Goal: Share content: Share content

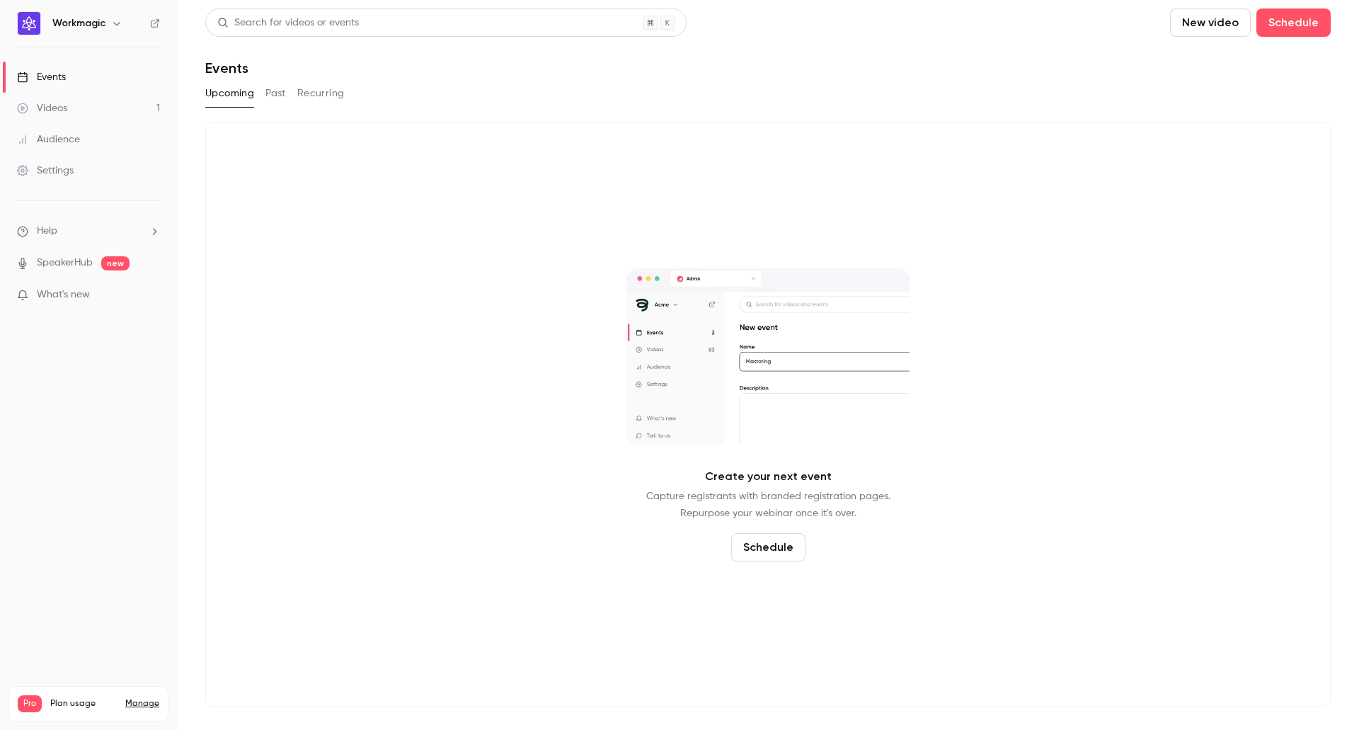
click at [323, 109] on div "Upcoming Past Recurring" at bounding box center [767, 96] width 1125 height 28
click at [113, 112] on link "Videos 1" at bounding box center [88, 108] width 177 height 31
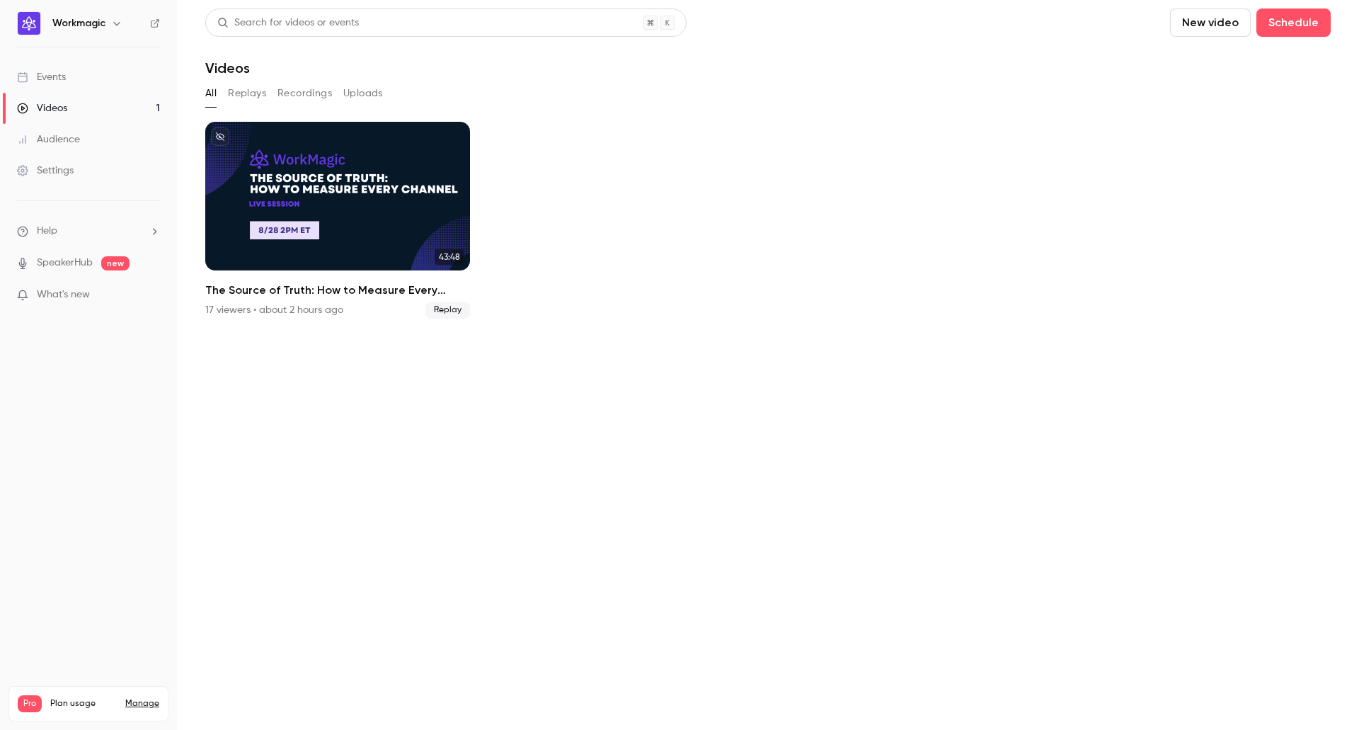
click at [254, 91] on button "Replays" at bounding box center [247, 93] width 38 height 23
click at [301, 91] on button "Recordings" at bounding box center [304, 93] width 54 height 23
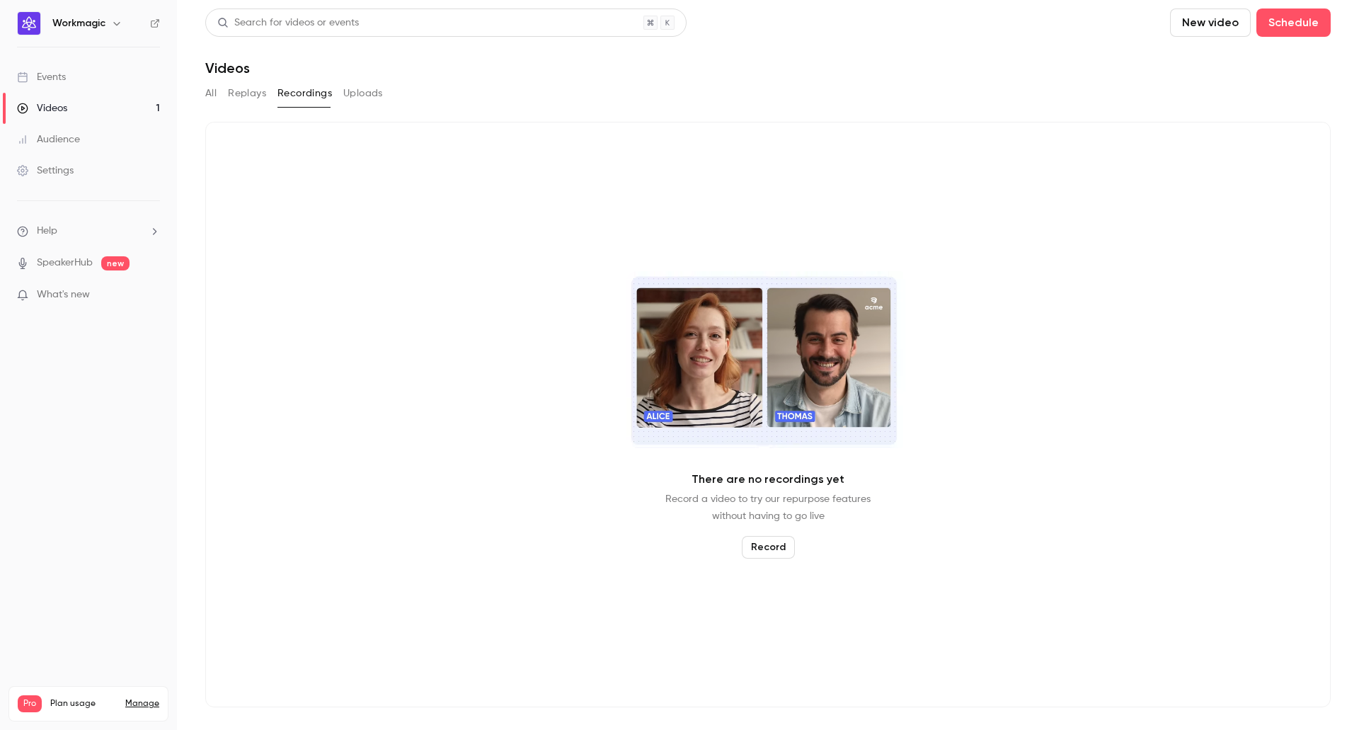
click at [259, 92] on button "Replays" at bounding box center [247, 93] width 38 height 23
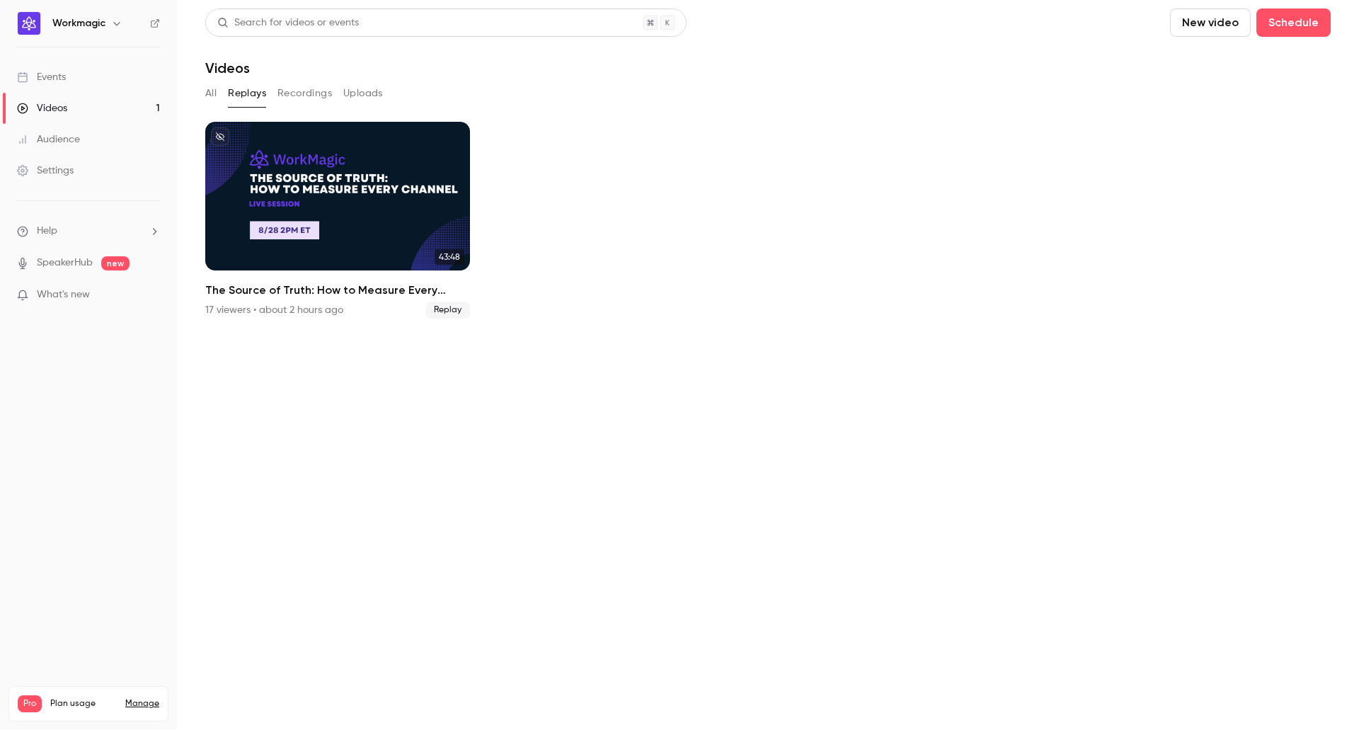
click at [64, 139] on div "Audience" at bounding box center [48, 139] width 63 height 14
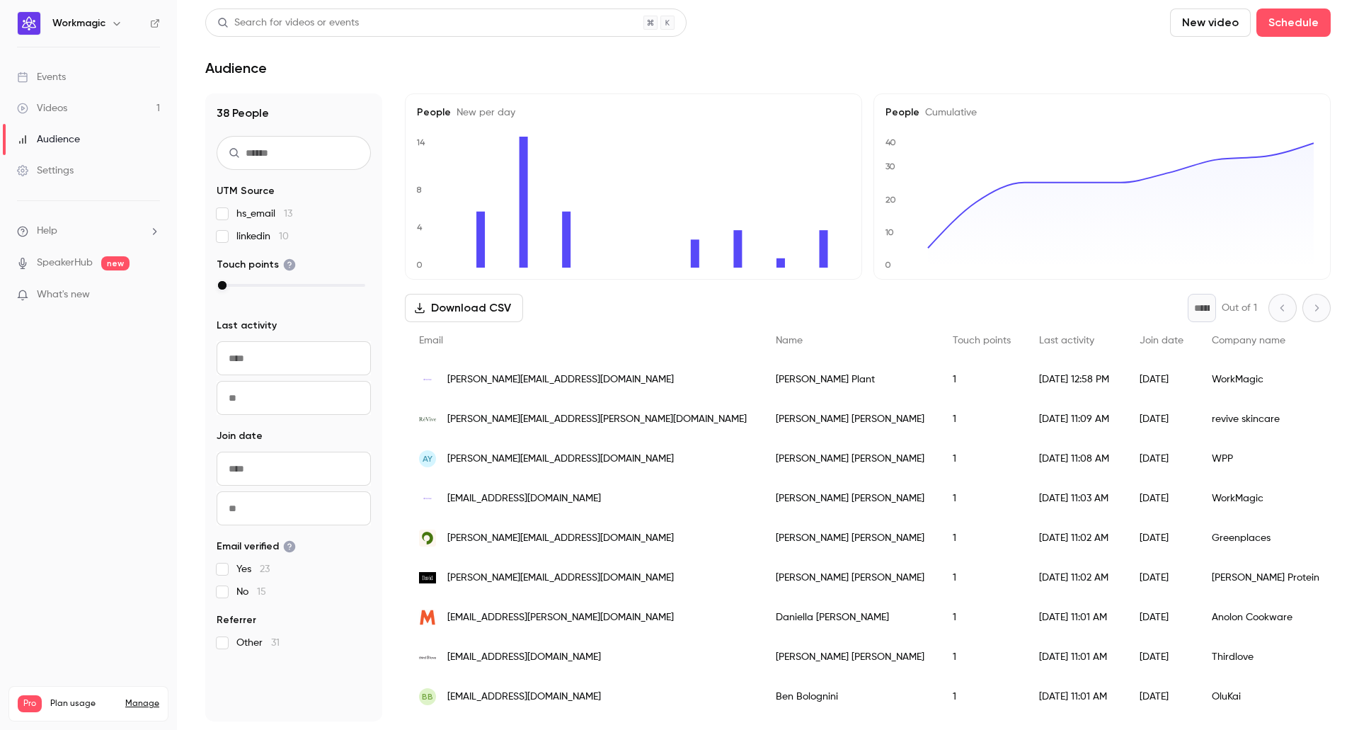
click at [57, 82] on div "Events" at bounding box center [41, 77] width 49 height 14
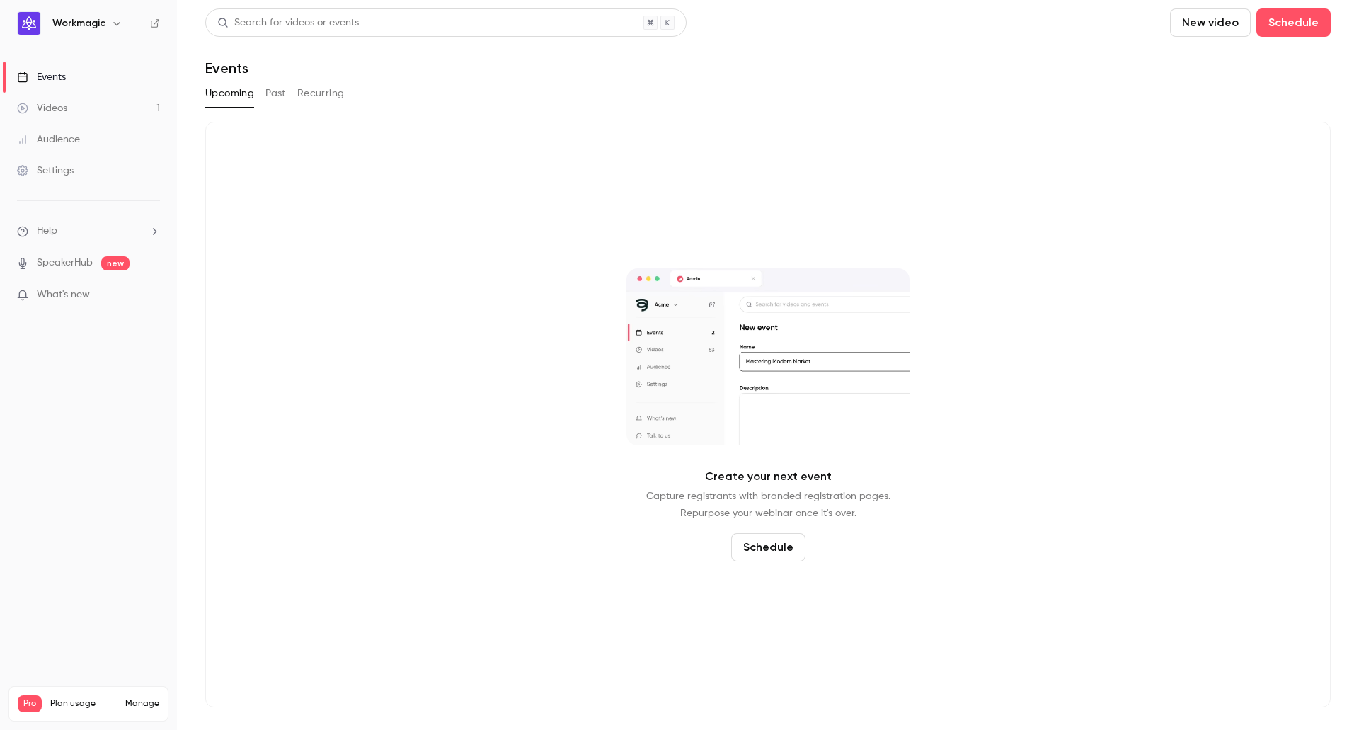
click at [282, 89] on button "Past" at bounding box center [275, 93] width 21 height 23
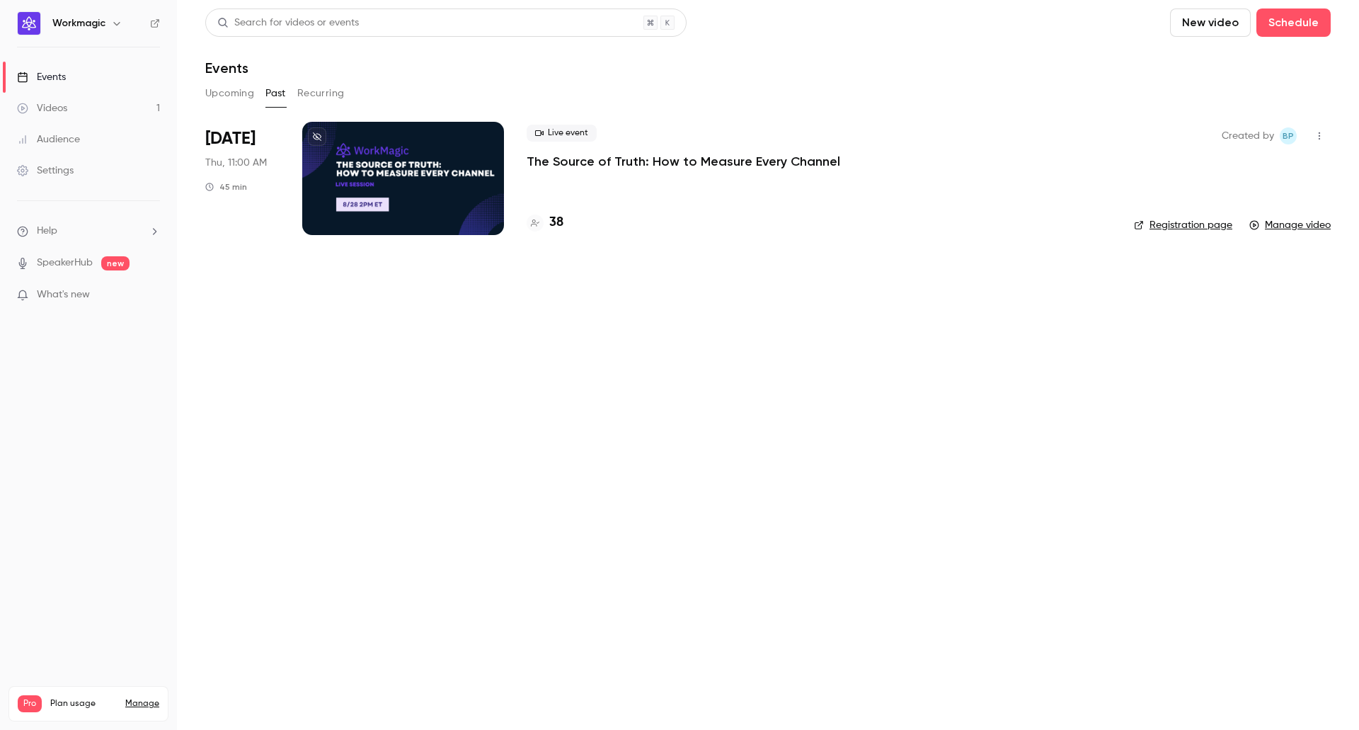
click at [484, 149] on div at bounding box center [403, 178] width 202 height 113
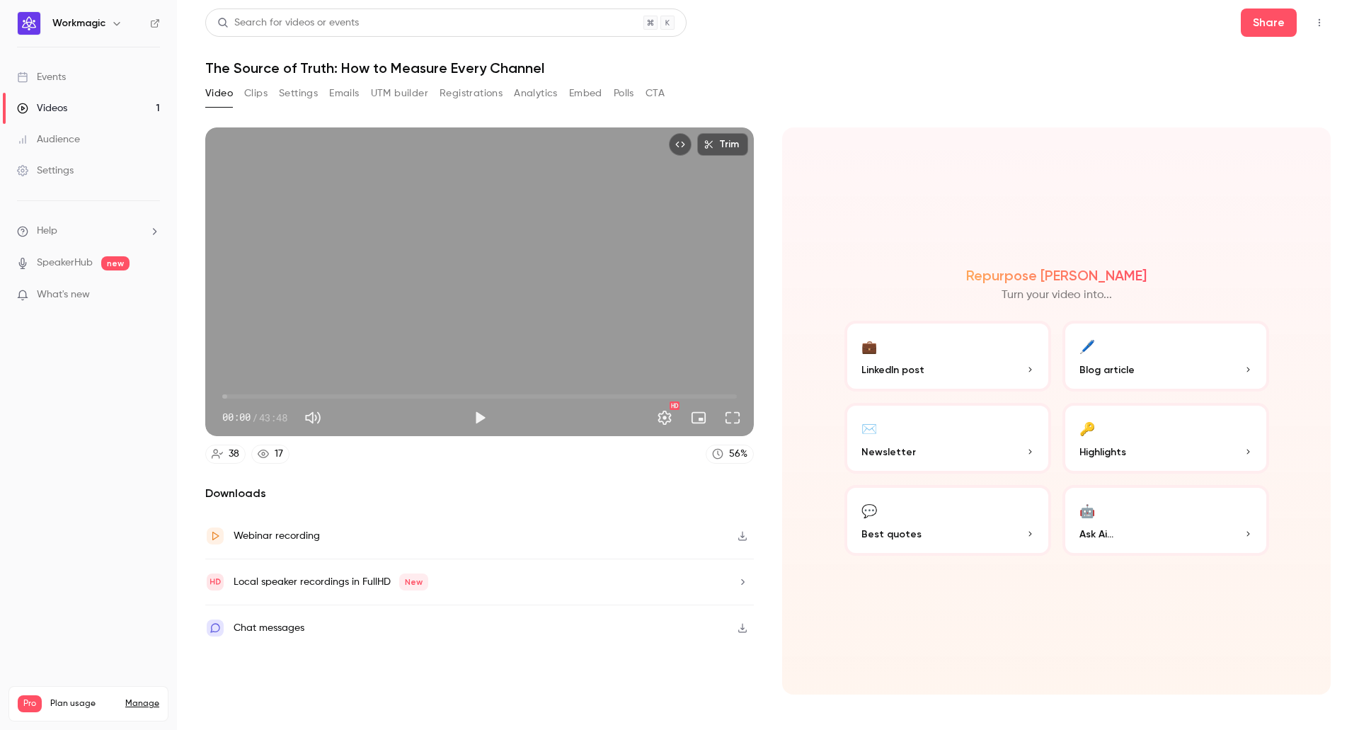
click at [478, 101] on button "Registrations" at bounding box center [470, 93] width 63 height 23
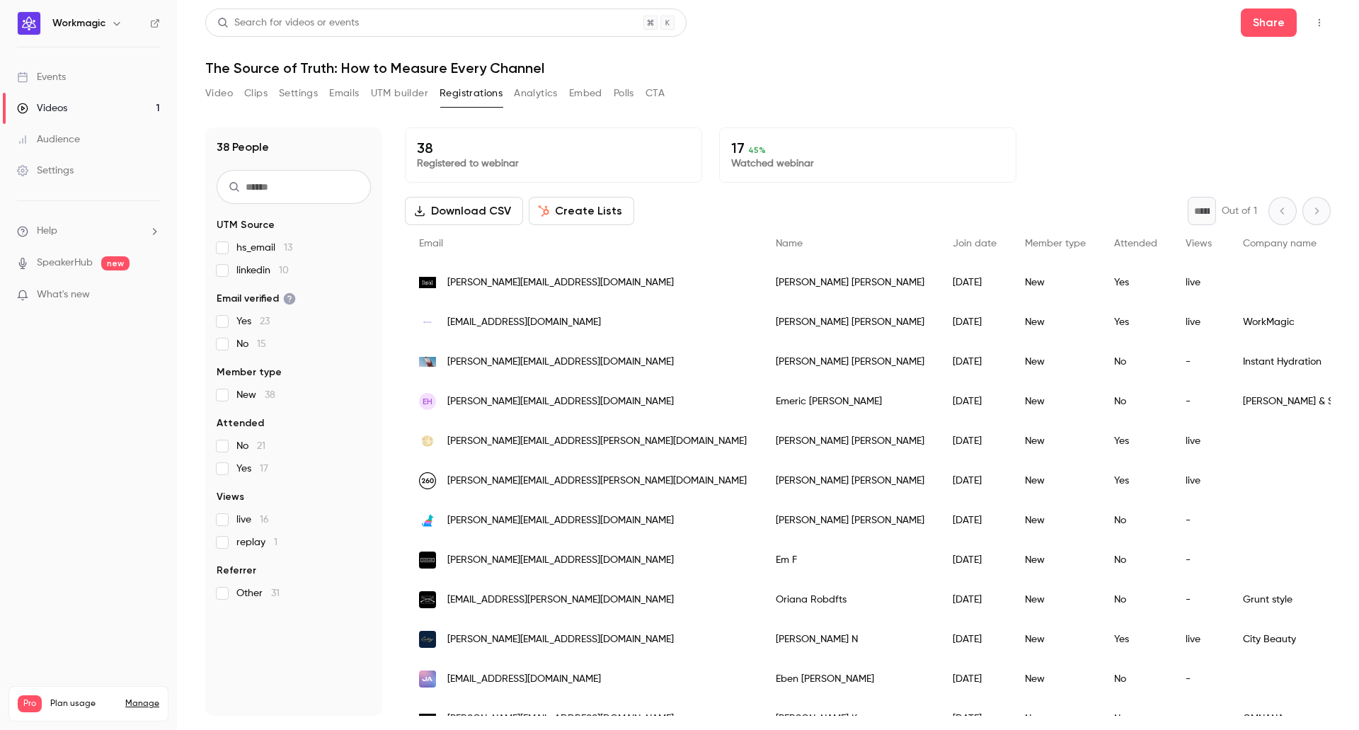
click at [541, 95] on button "Analytics" at bounding box center [536, 93] width 44 height 23
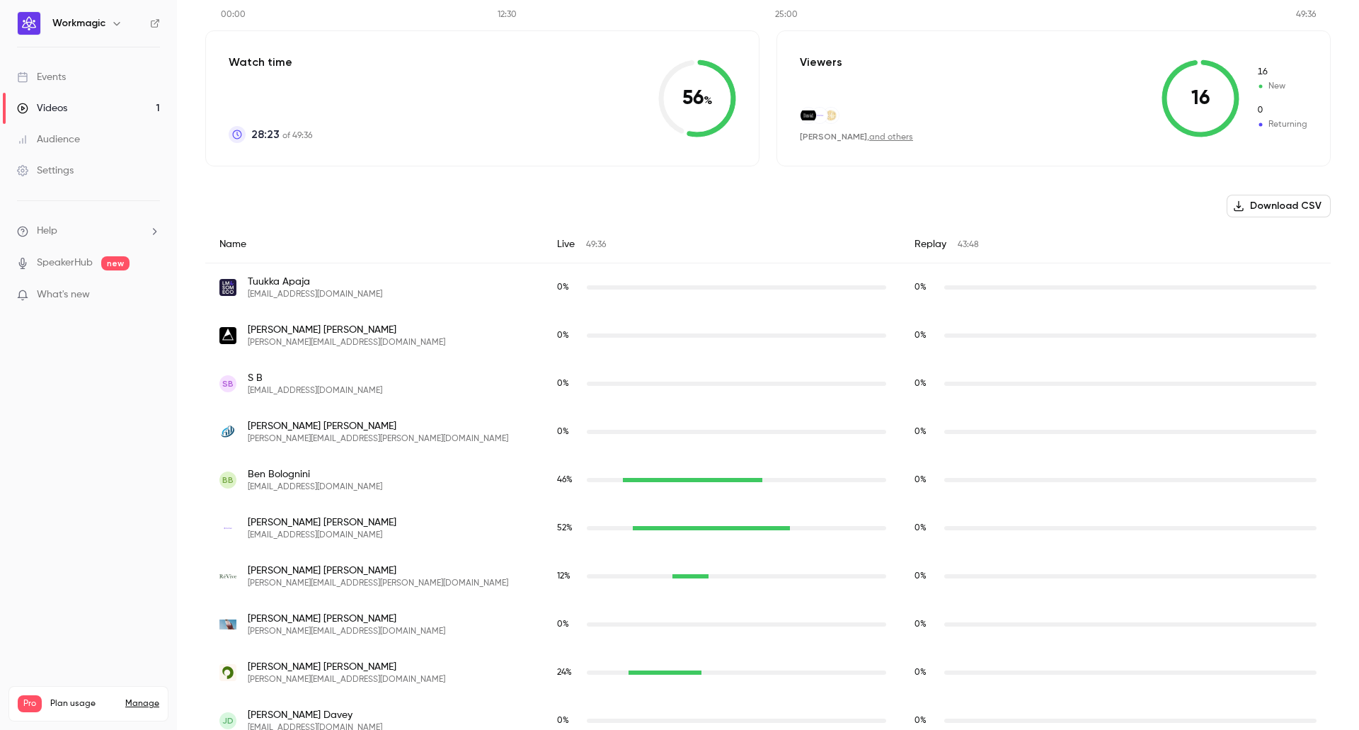
scroll to position [7, 0]
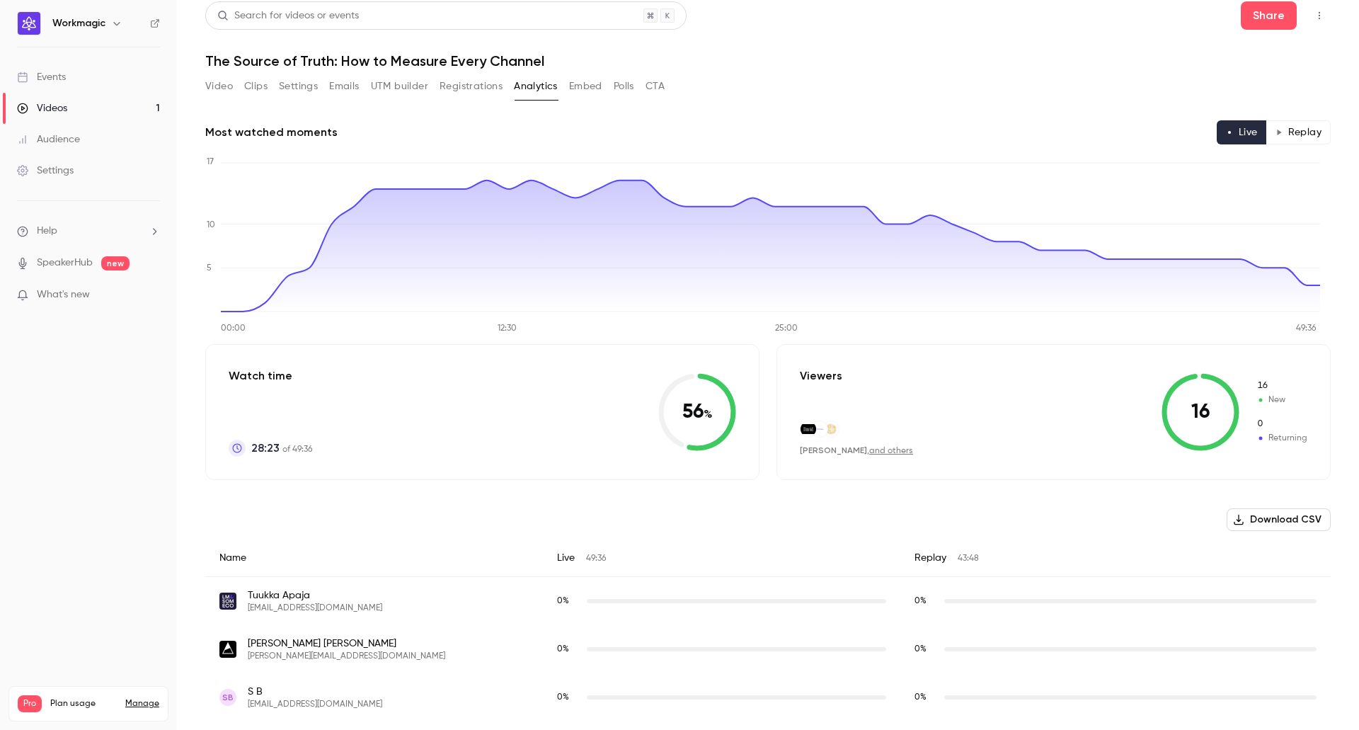
click at [583, 87] on button "Embed" at bounding box center [585, 86] width 33 height 23
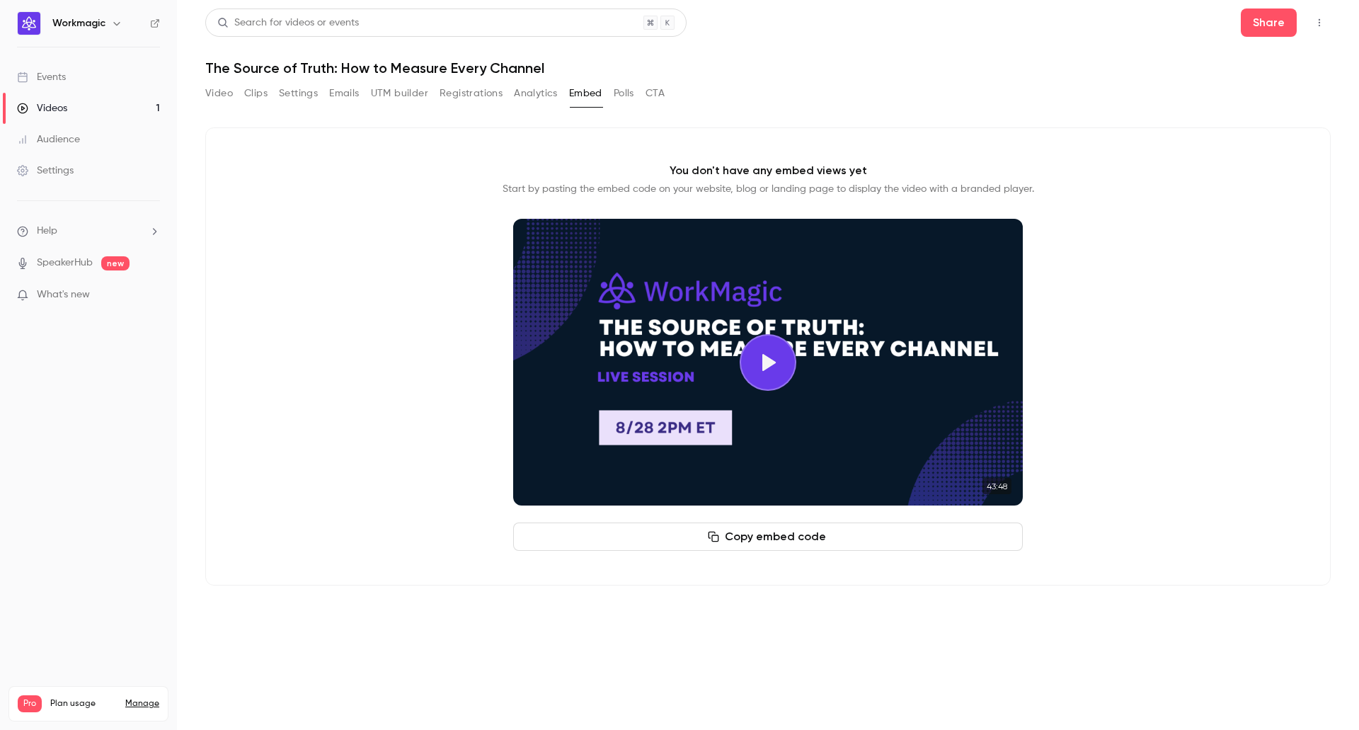
click at [540, 94] on button "Analytics" at bounding box center [536, 93] width 44 height 23
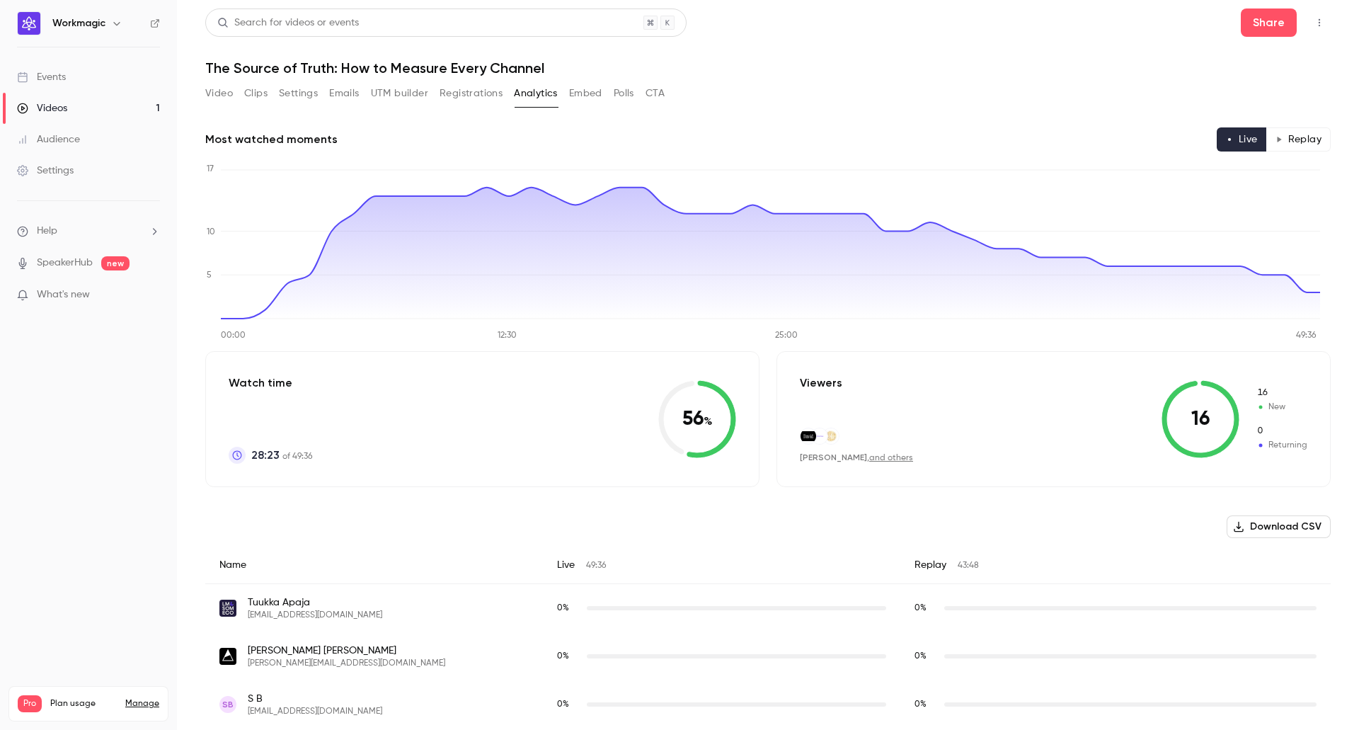
click at [475, 98] on button "Registrations" at bounding box center [470, 93] width 63 height 23
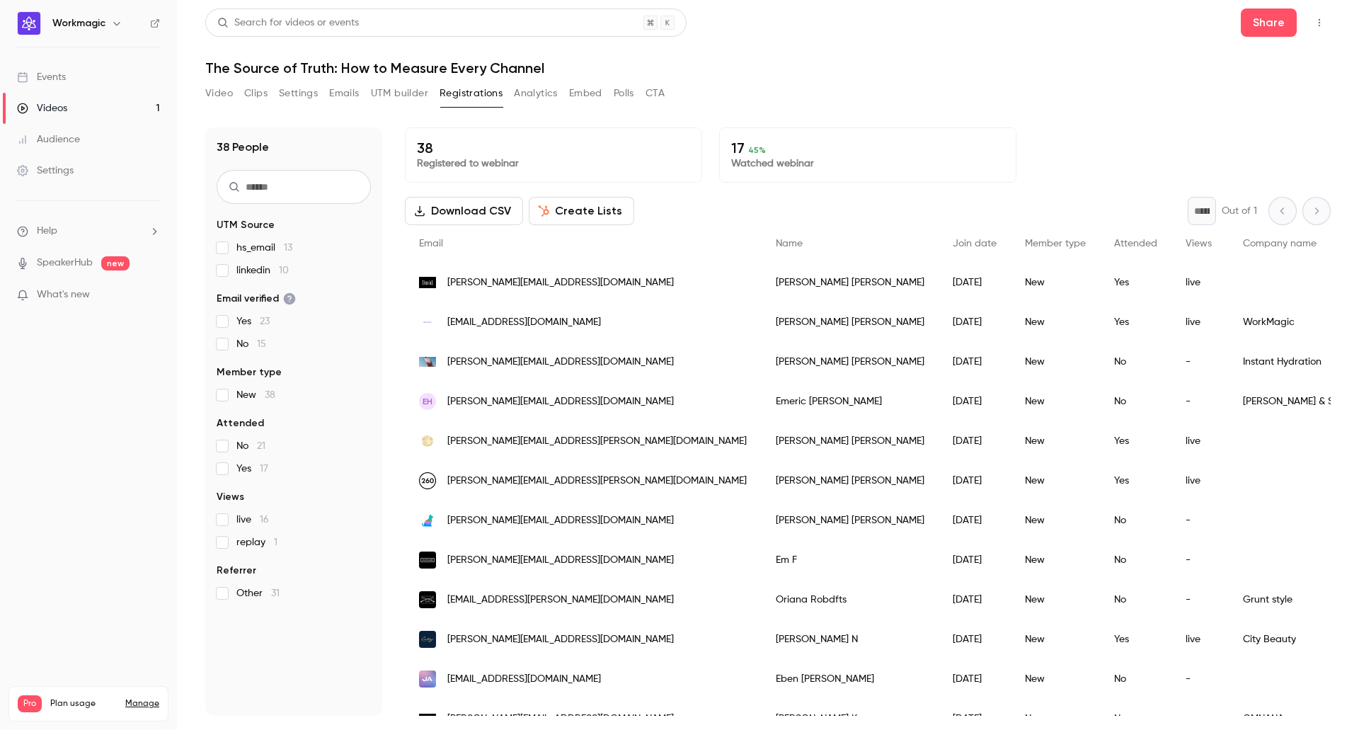
click at [526, 97] on button "Analytics" at bounding box center [536, 93] width 44 height 23
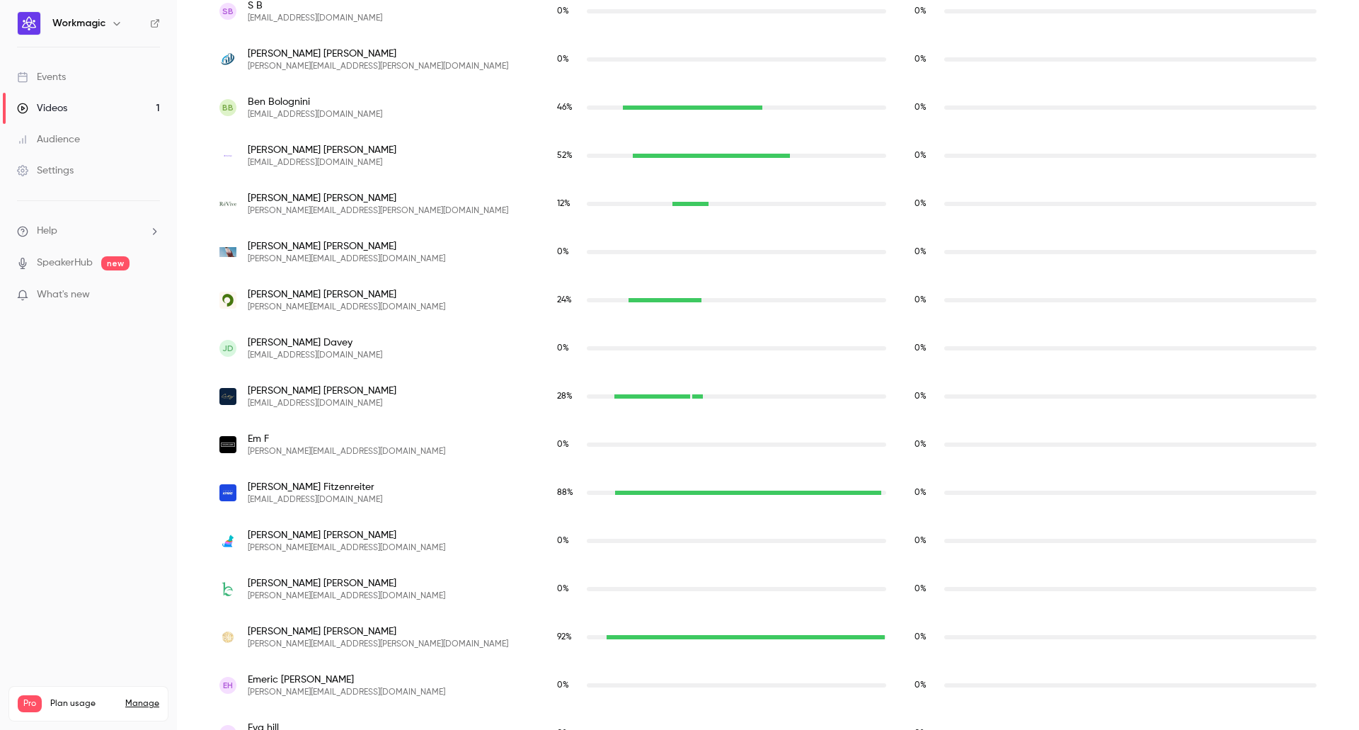
scroll to position [350, 0]
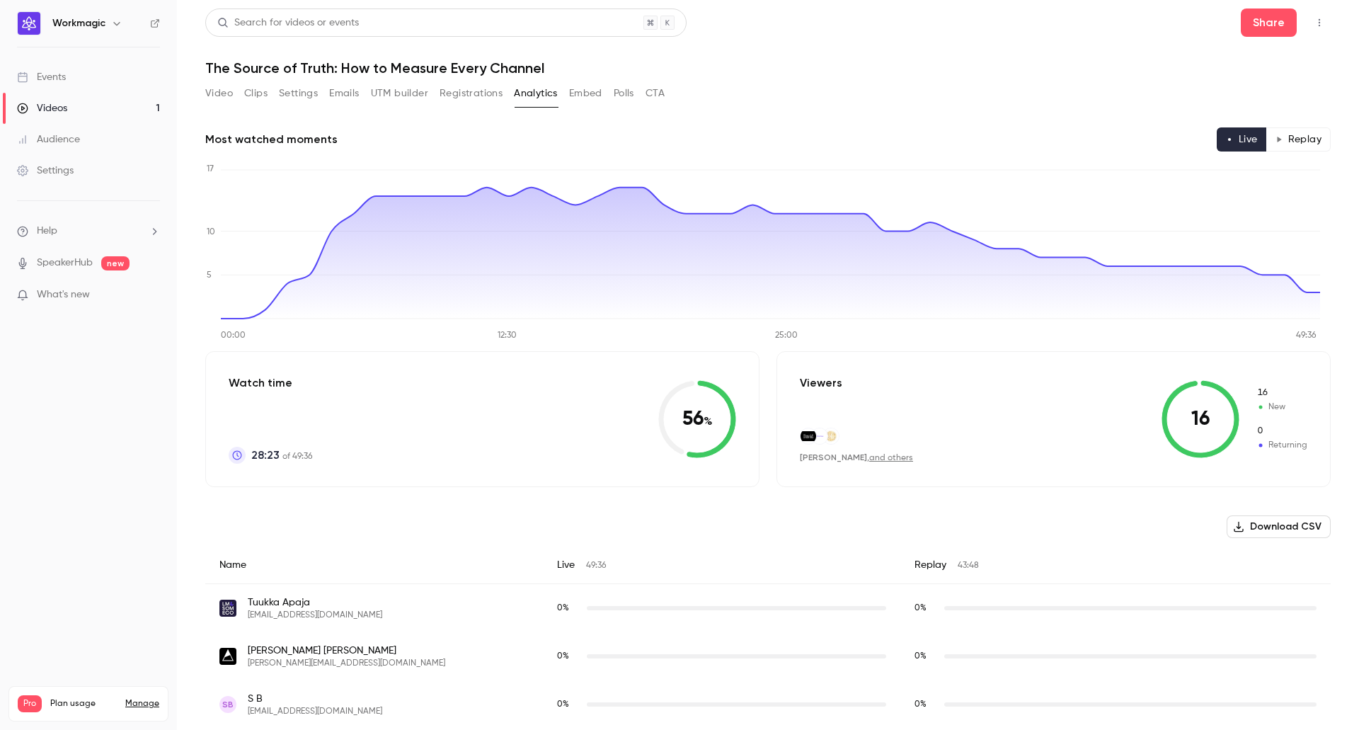
click at [478, 91] on button "Registrations" at bounding box center [470, 93] width 63 height 23
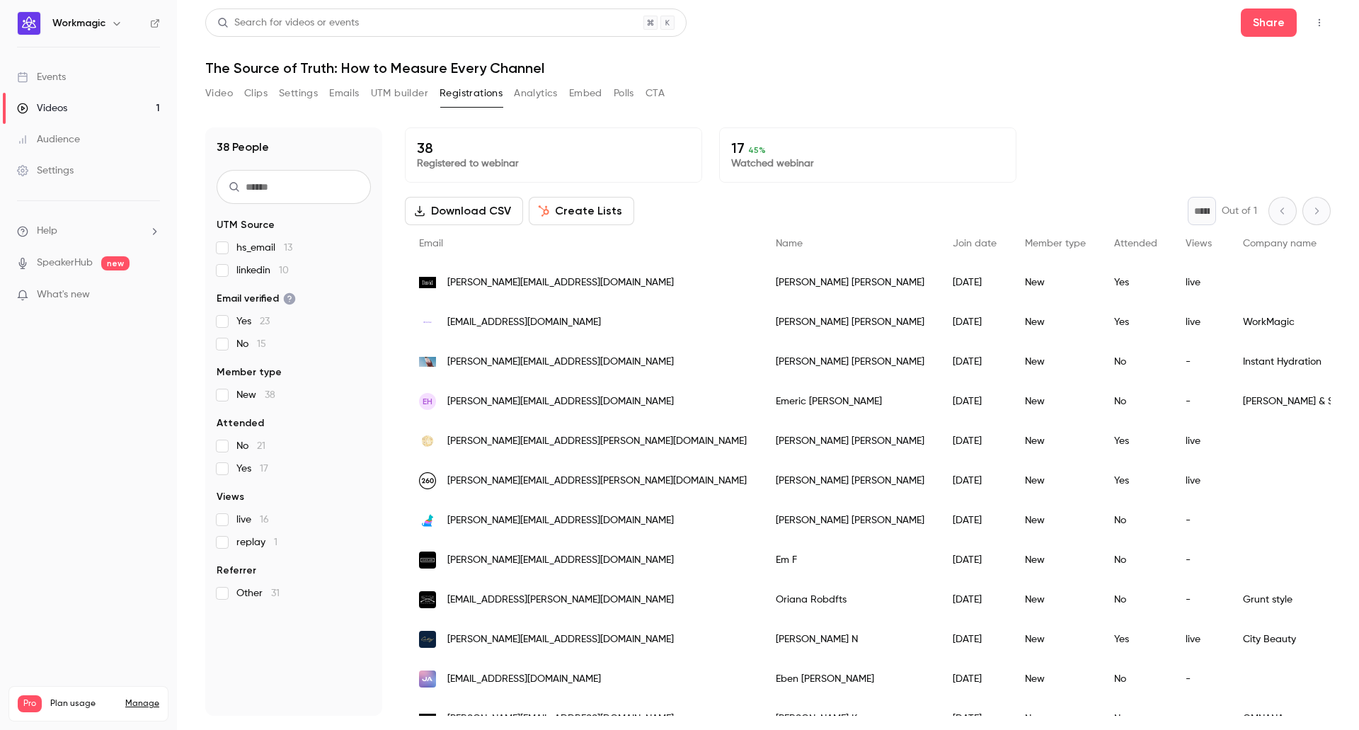
click at [228, 93] on button "Video" at bounding box center [219, 93] width 28 height 23
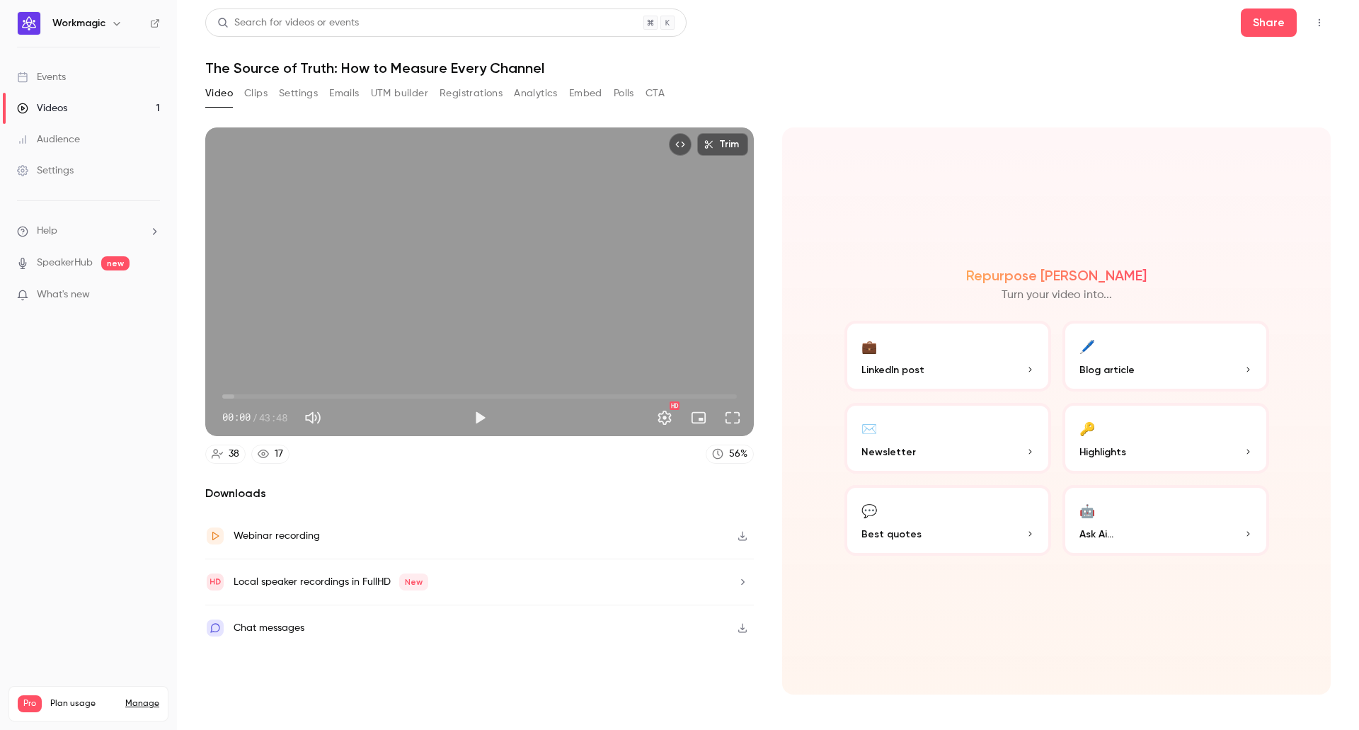
click at [258, 105] on div "Video Clips Settings Emails UTM builder Registrations Analytics Embed Polls CTA" at bounding box center [434, 96] width 459 height 28
click at [259, 91] on button "Clips" at bounding box center [255, 93] width 23 height 23
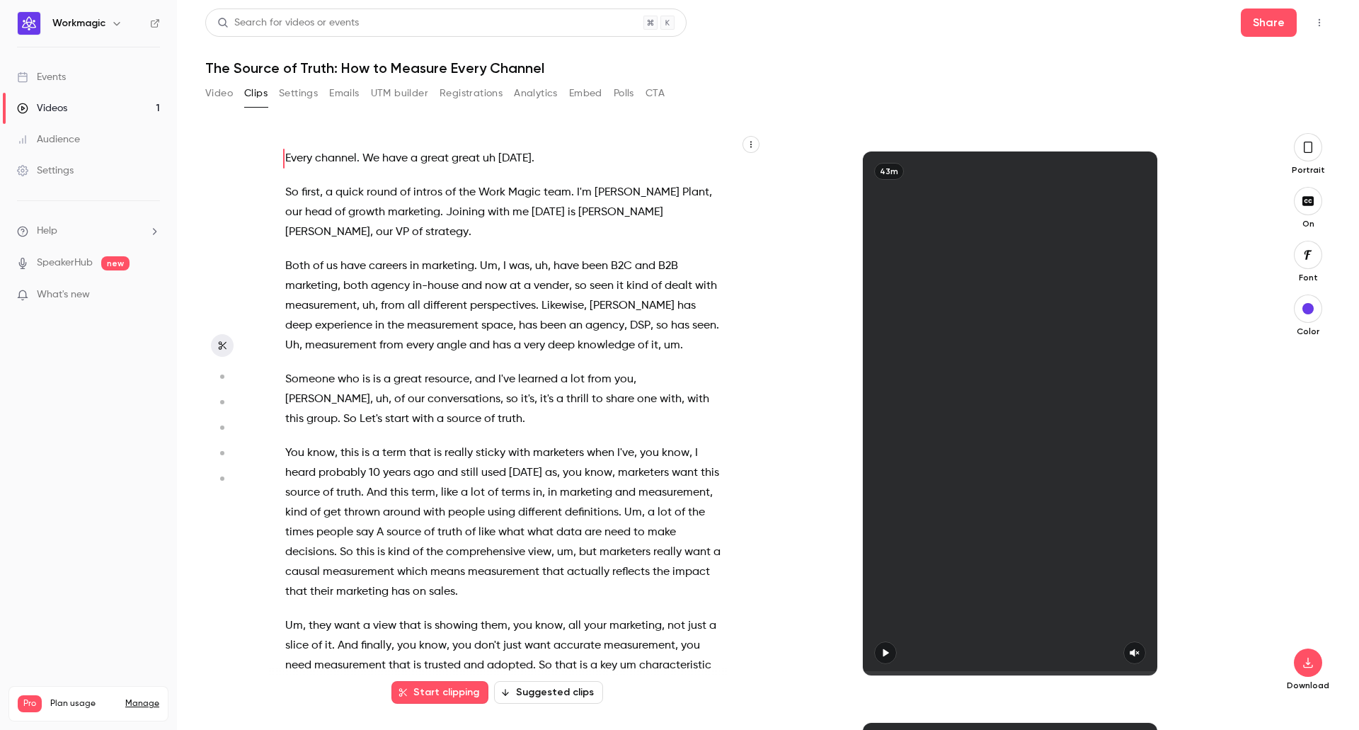
click at [298, 93] on button "Settings" at bounding box center [298, 93] width 39 height 23
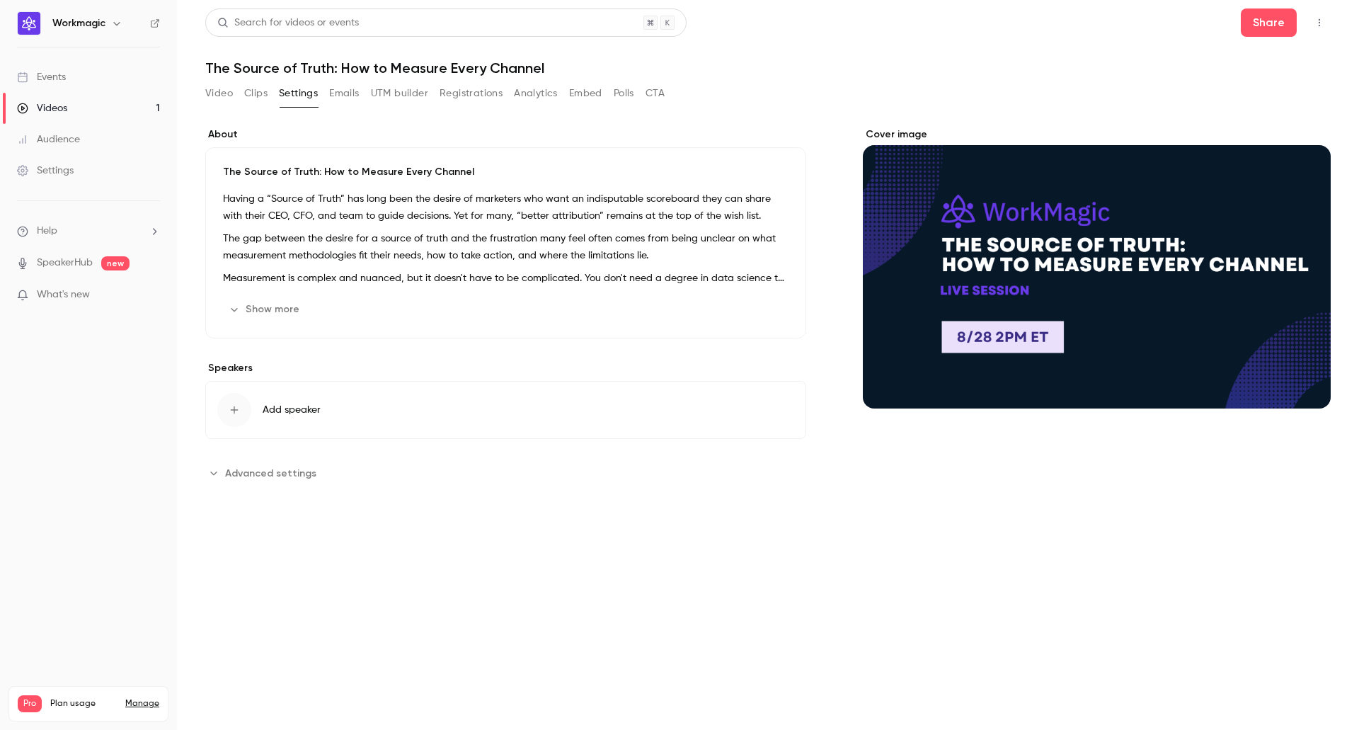
click at [255, 96] on button "Clips" at bounding box center [255, 93] width 23 height 23
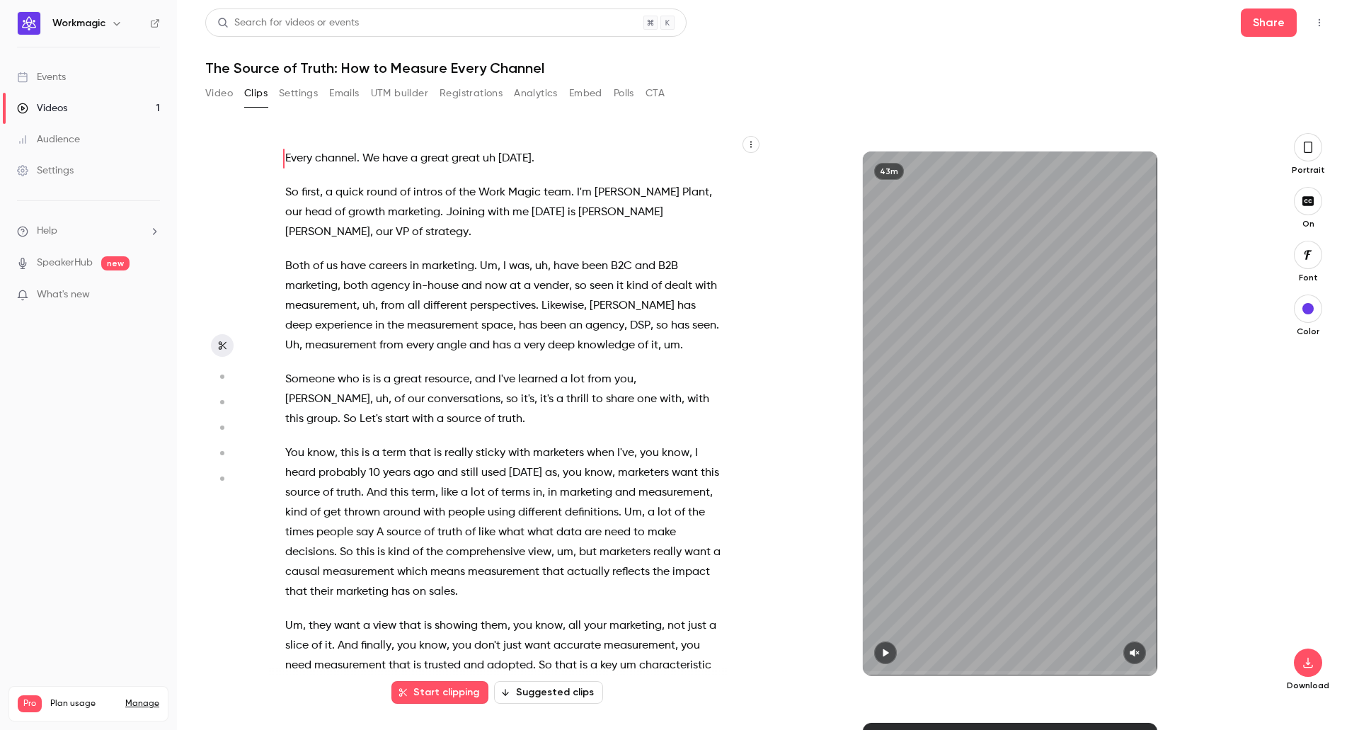
scroll to position [571, 0]
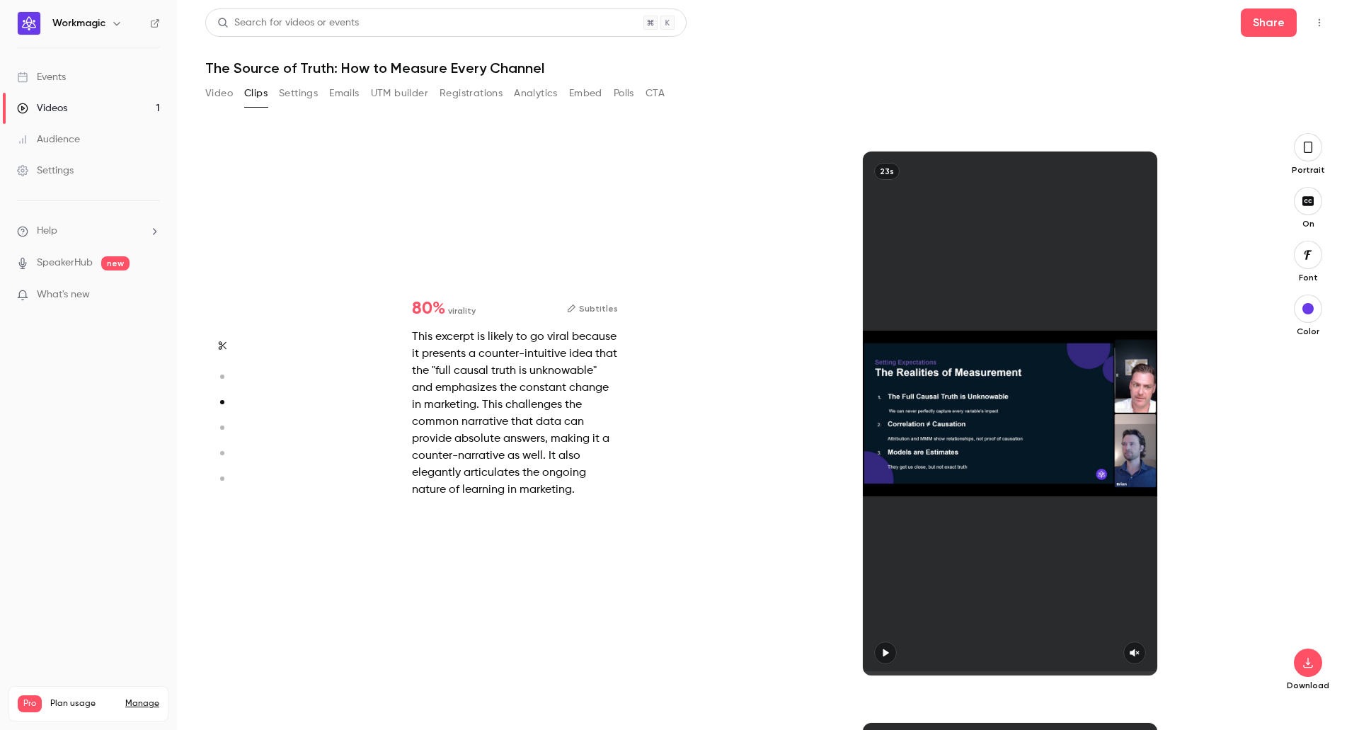
type input "*"
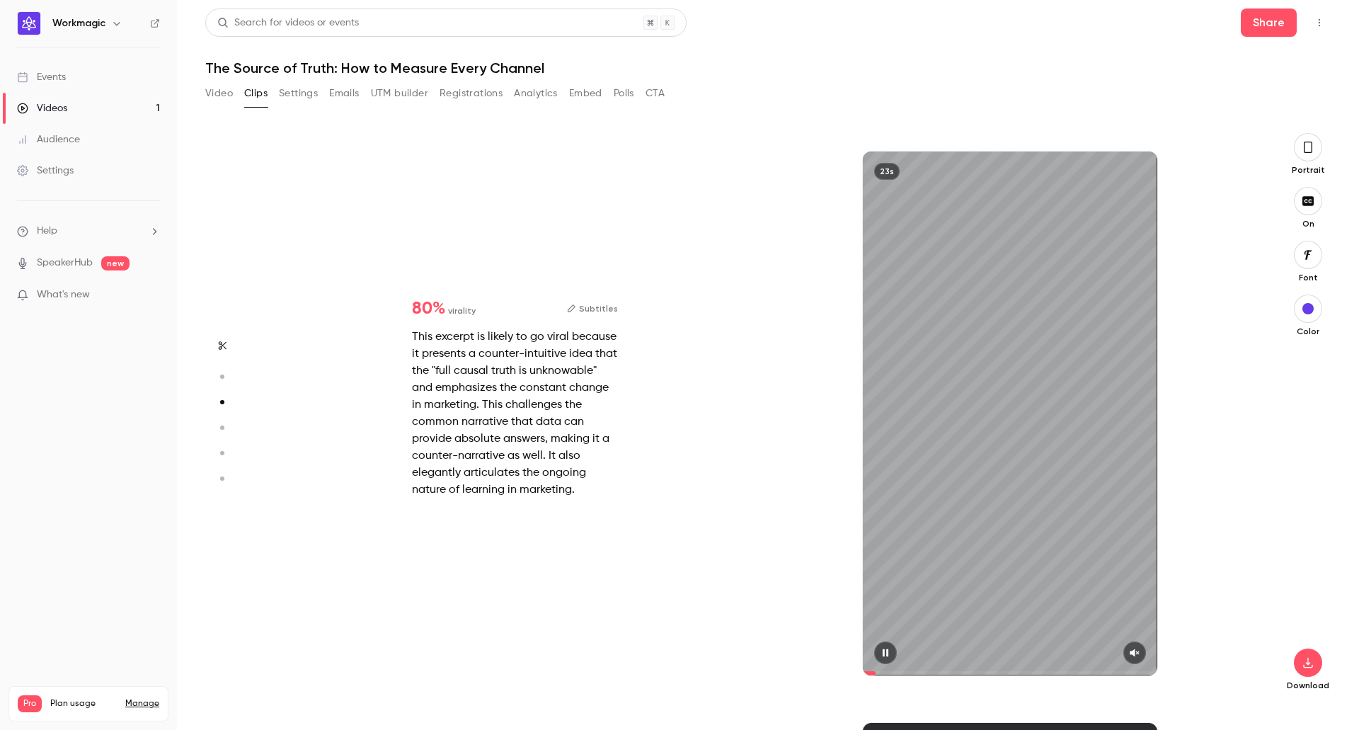
type input "*"
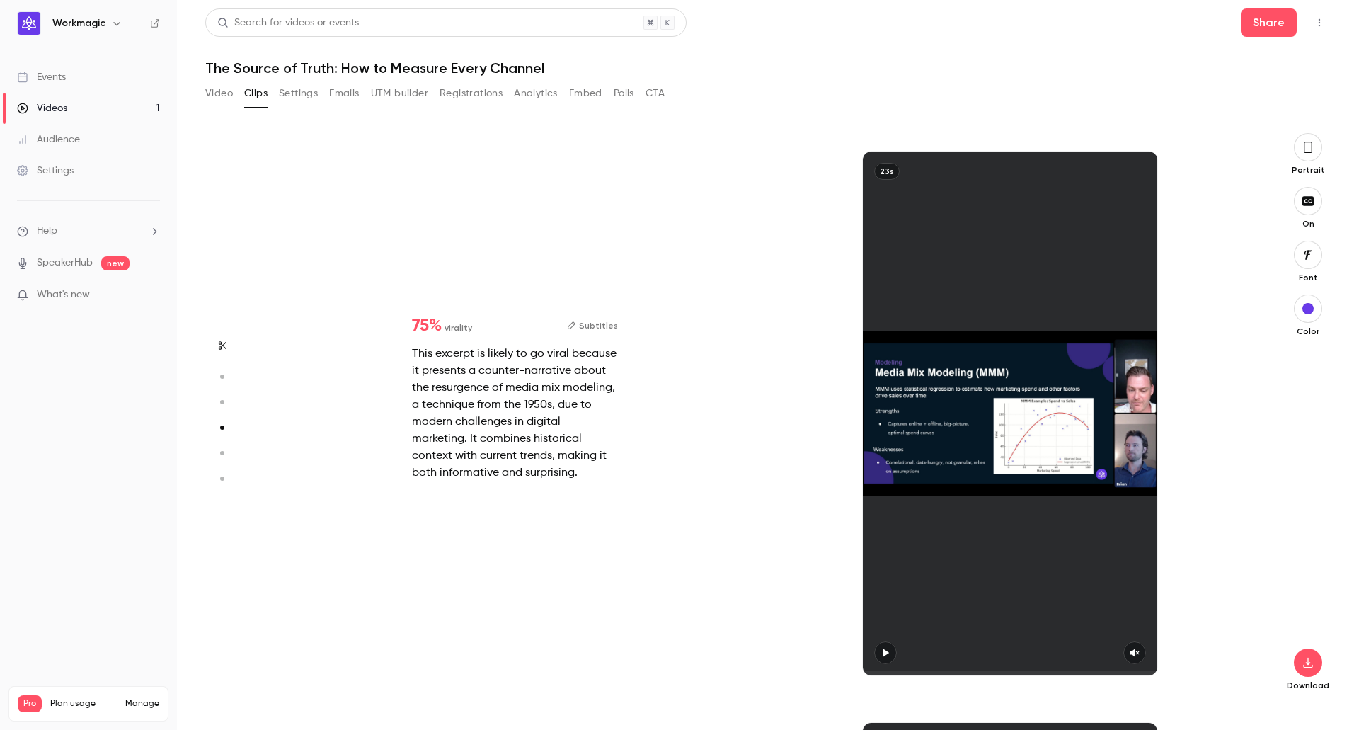
scroll to position [1713, 0]
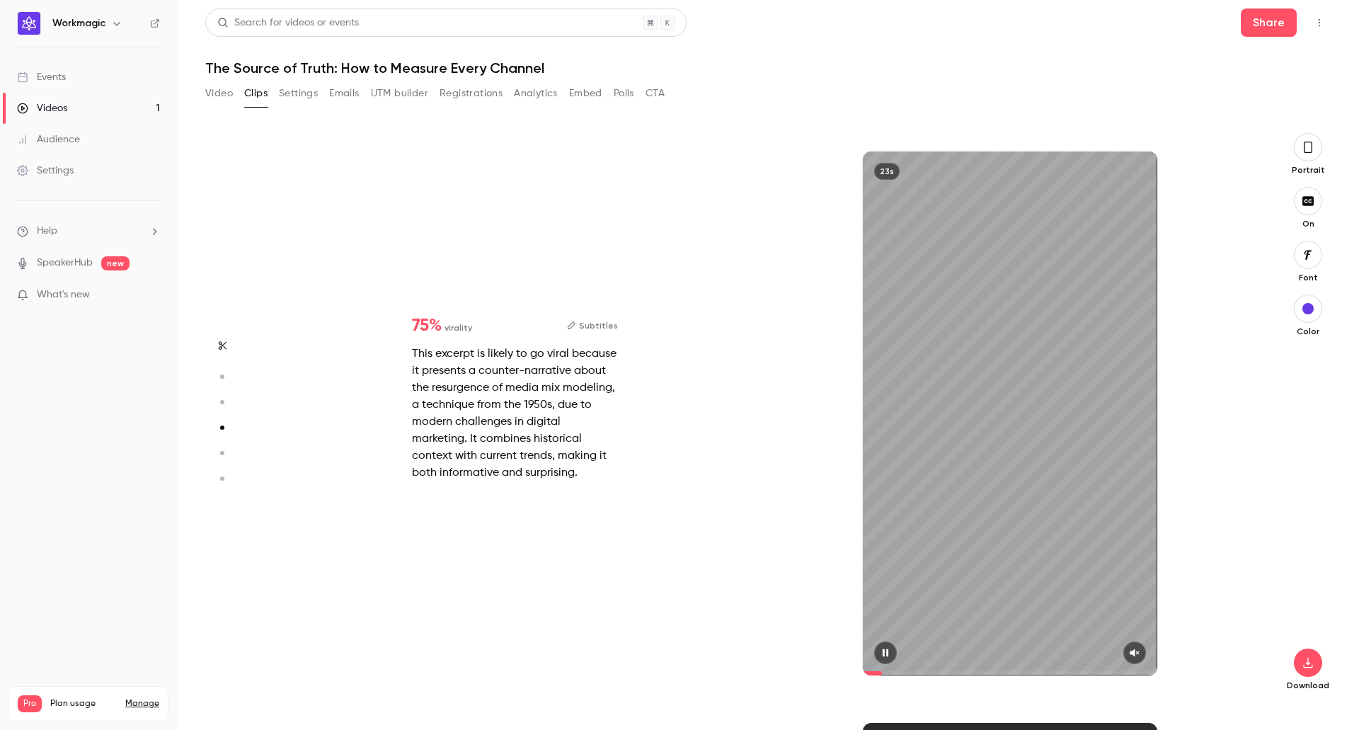
type input "*"
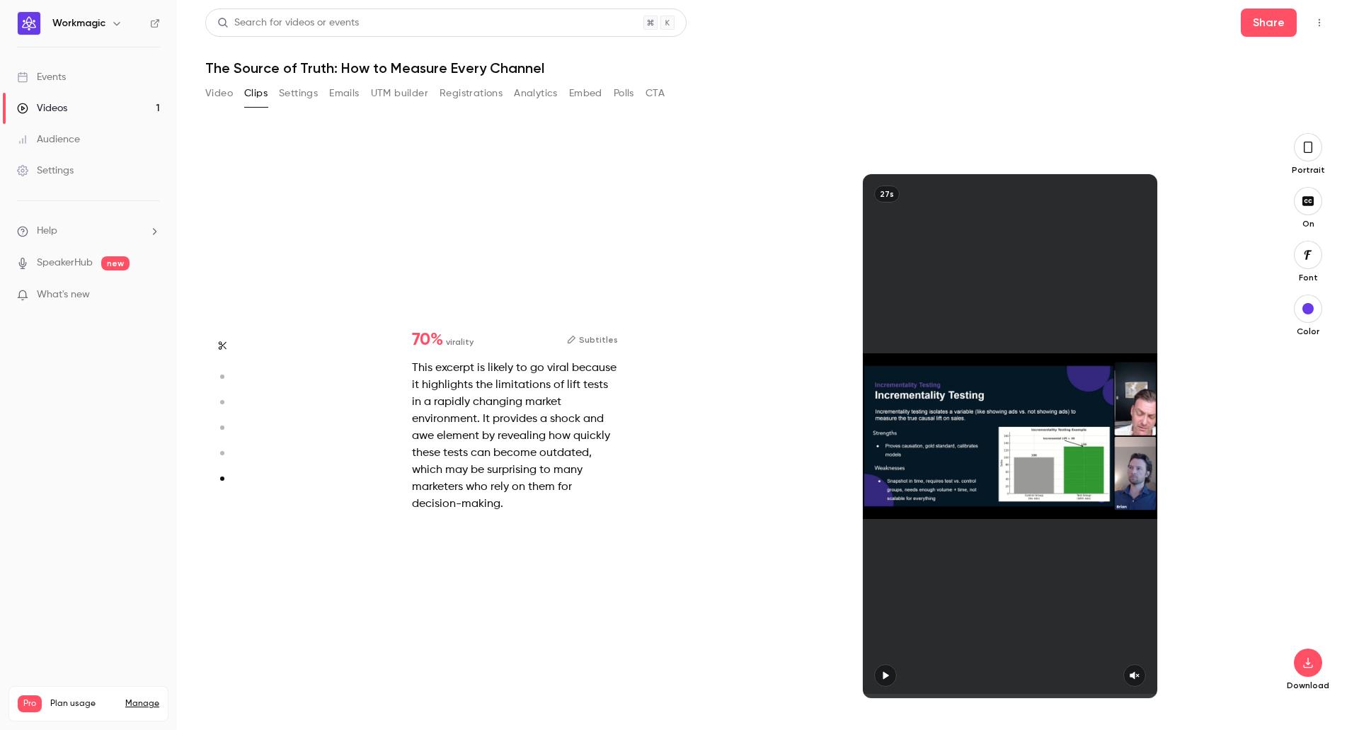
scroll to position [2832, 0]
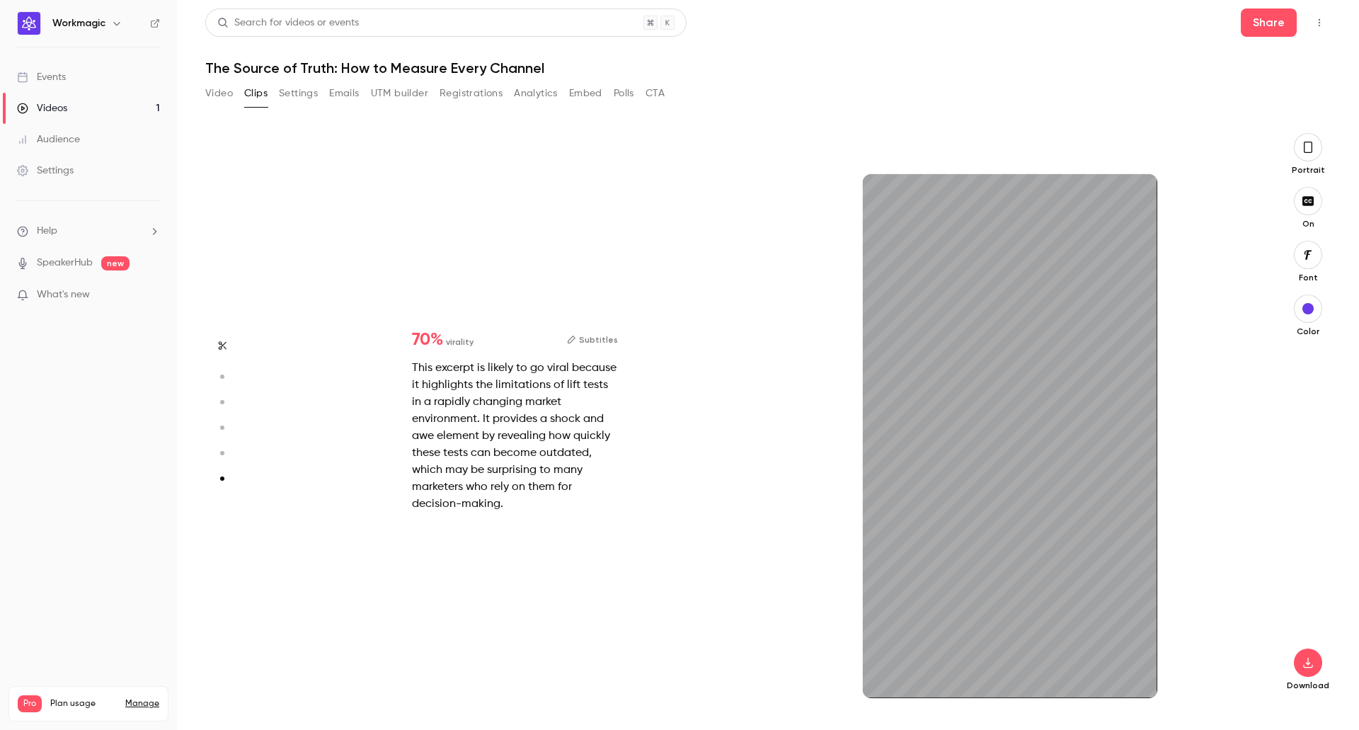
click at [1303, 149] on icon "button" at bounding box center [1307, 147] width 11 height 16
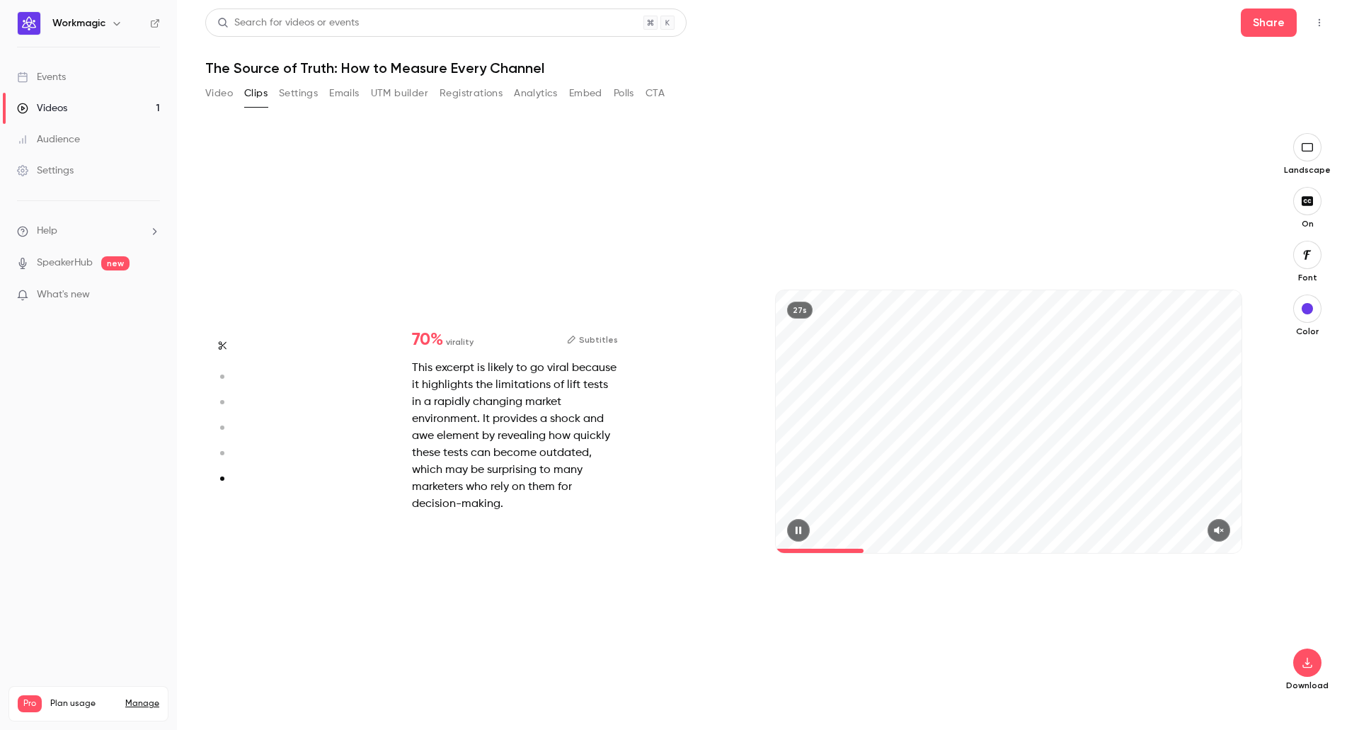
click at [1224, 527] on icon "button" at bounding box center [1218, 530] width 11 height 10
click at [1226, 530] on button "button" at bounding box center [1218, 530] width 23 height 23
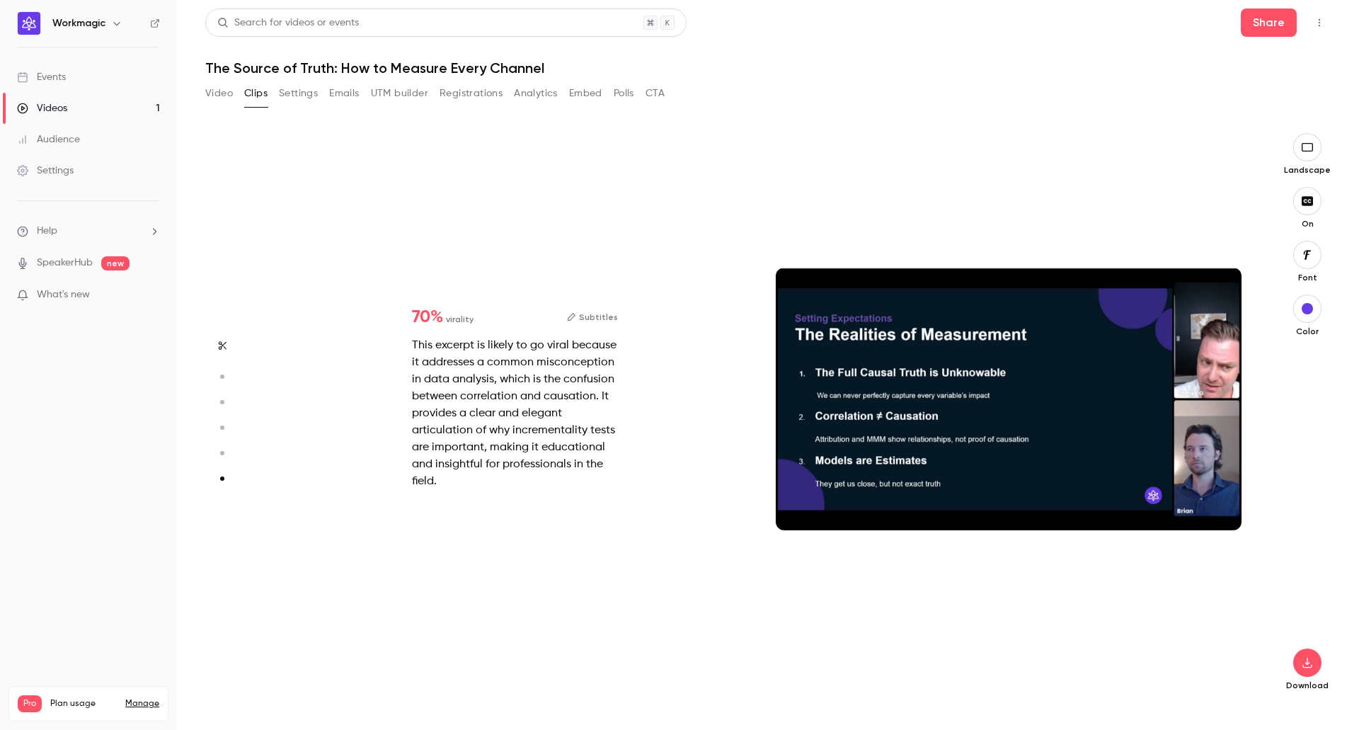
type input "*"
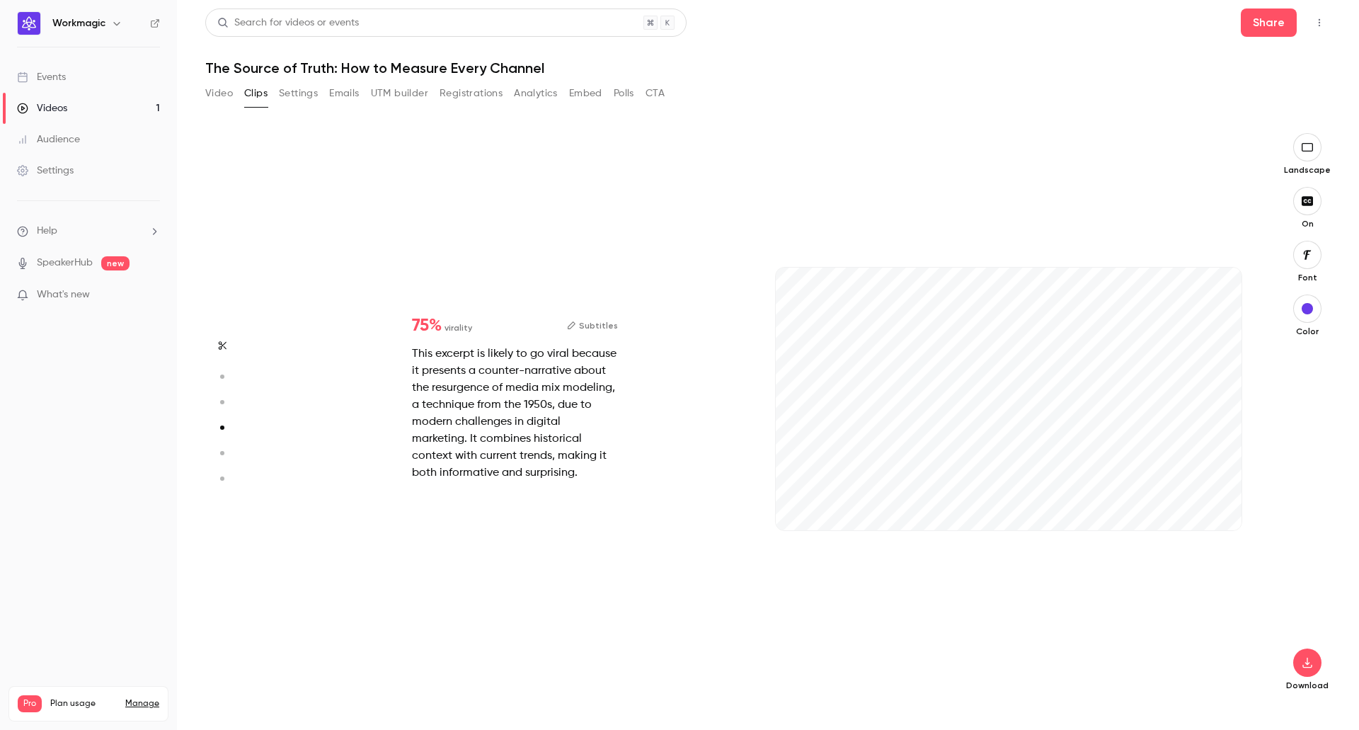
type input "*"
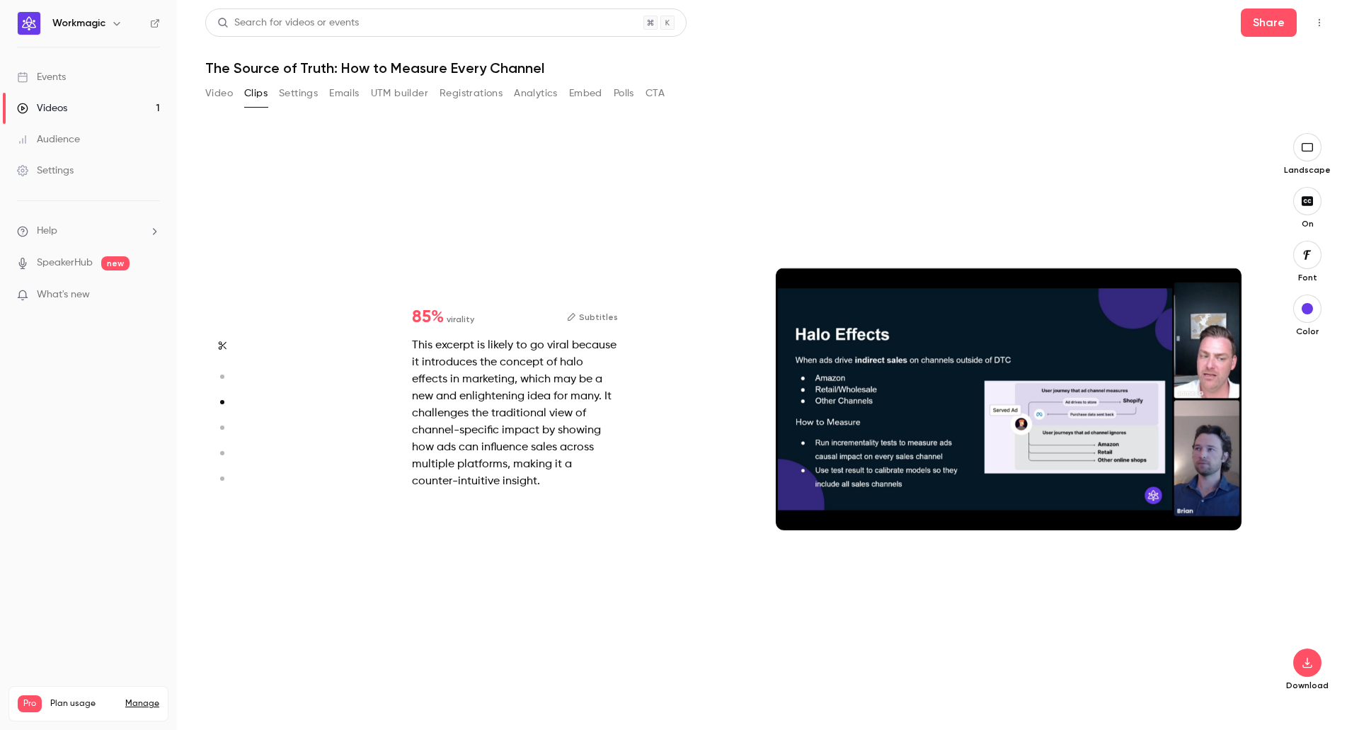
type input "*"
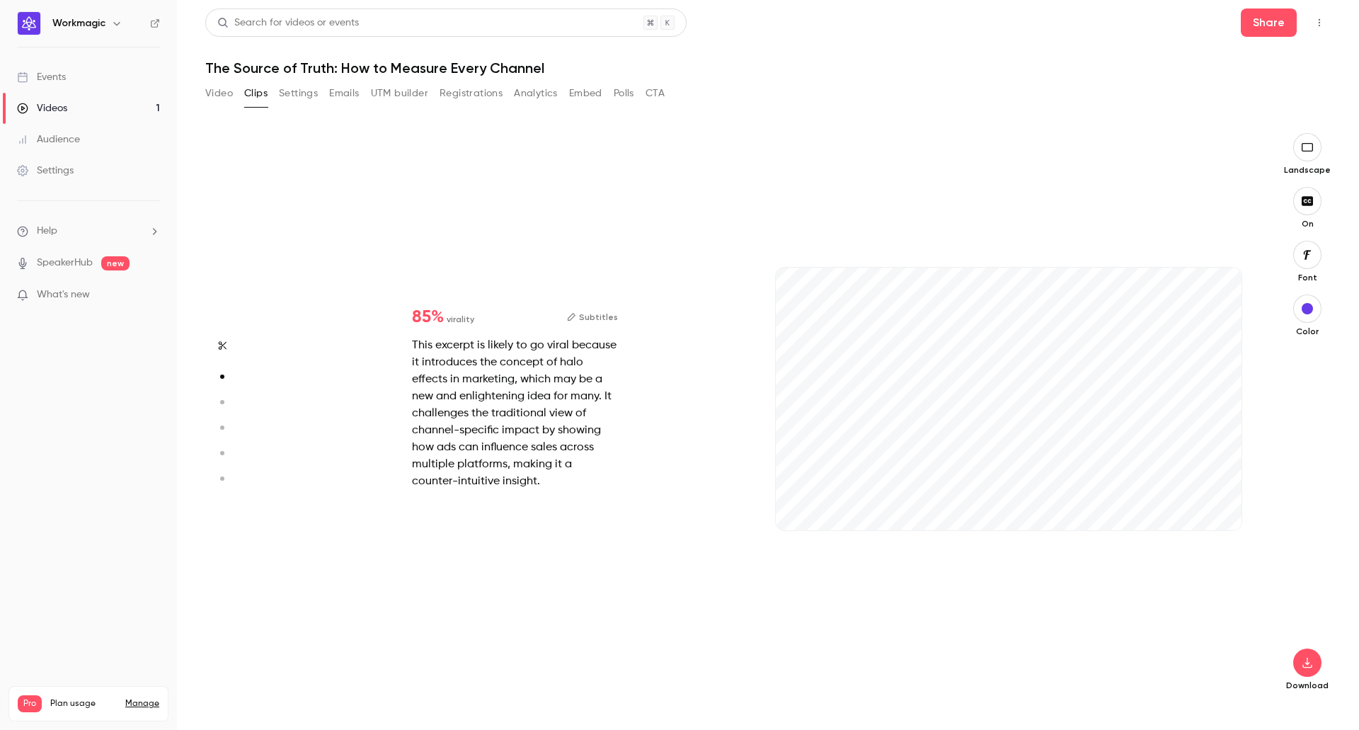
drag, startPoint x: 795, startPoint y: 525, endPoint x: 760, endPoint y: 525, distance: 34.7
click at [760, 525] on div "85 % virality Subtitles This excerpt is likely to go viral because it introduce…" at bounding box center [761, 413] width 988 height 560
click at [796, 507] on icon "button" at bounding box center [798, 507] width 6 height 8
type input "***"
click at [219, 92] on button "Video" at bounding box center [219, 93] width 28 height 23
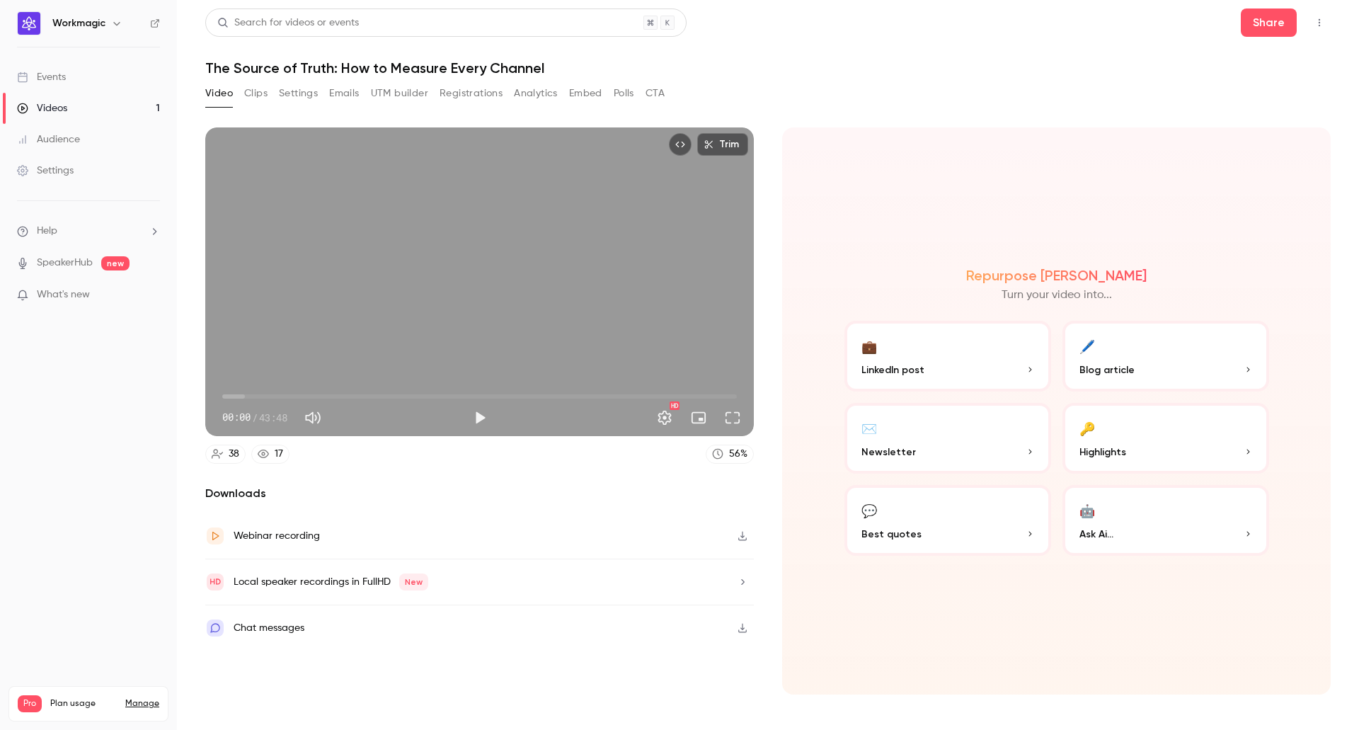
click at [342, 94] on button "Emails" at bounding box center [344, 93] width 30 height 23
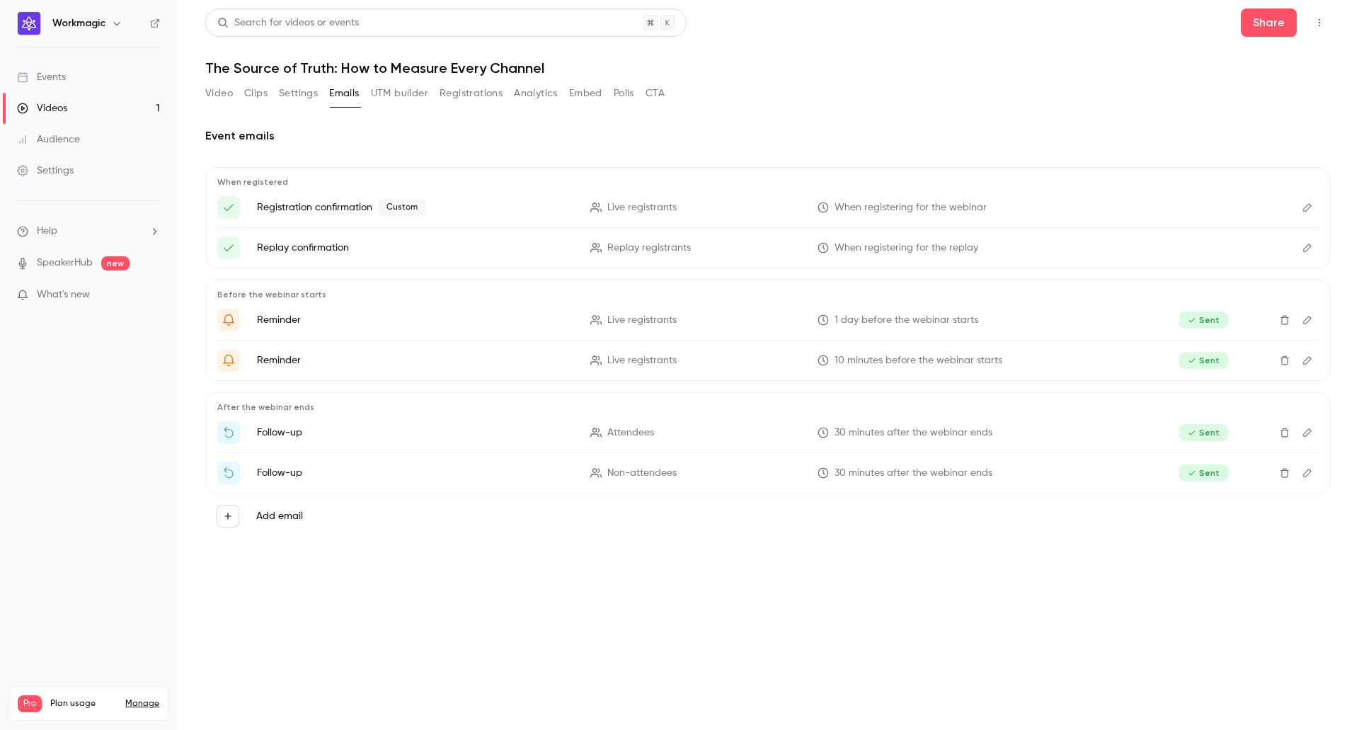
click at [403, 93] on button "UTM builder" at bounding box center [399, 93] width 57 height 23
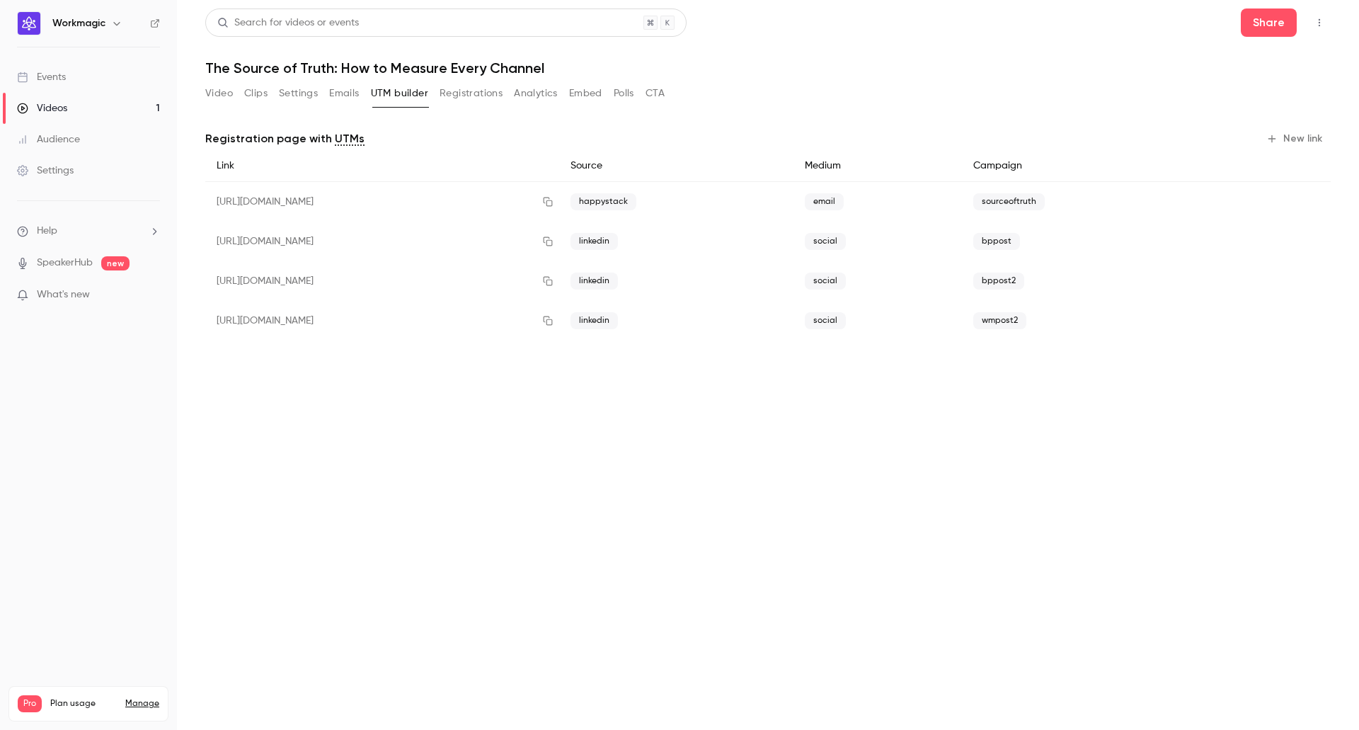
click at [464, 91] on button "Registrations" at bounding box center [470, 93] width 63 height 23
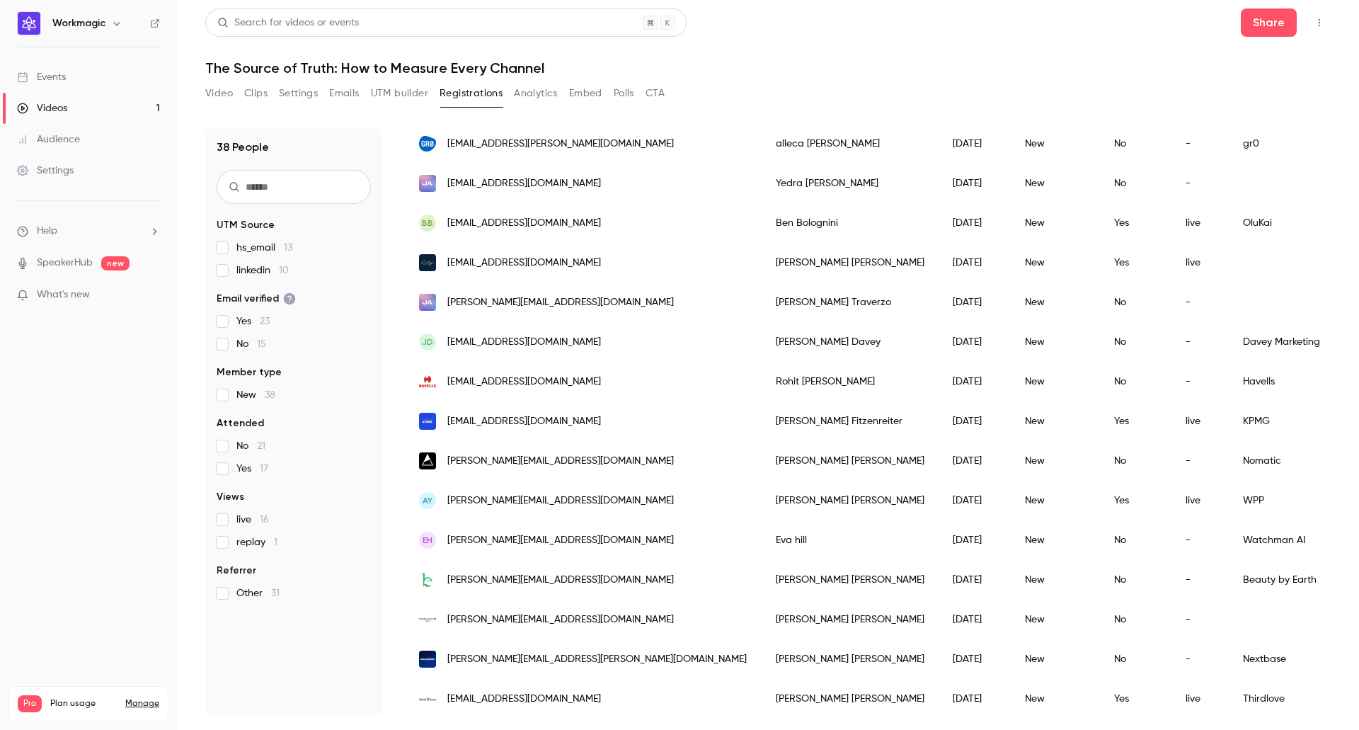
scroll to position [1063, 0]
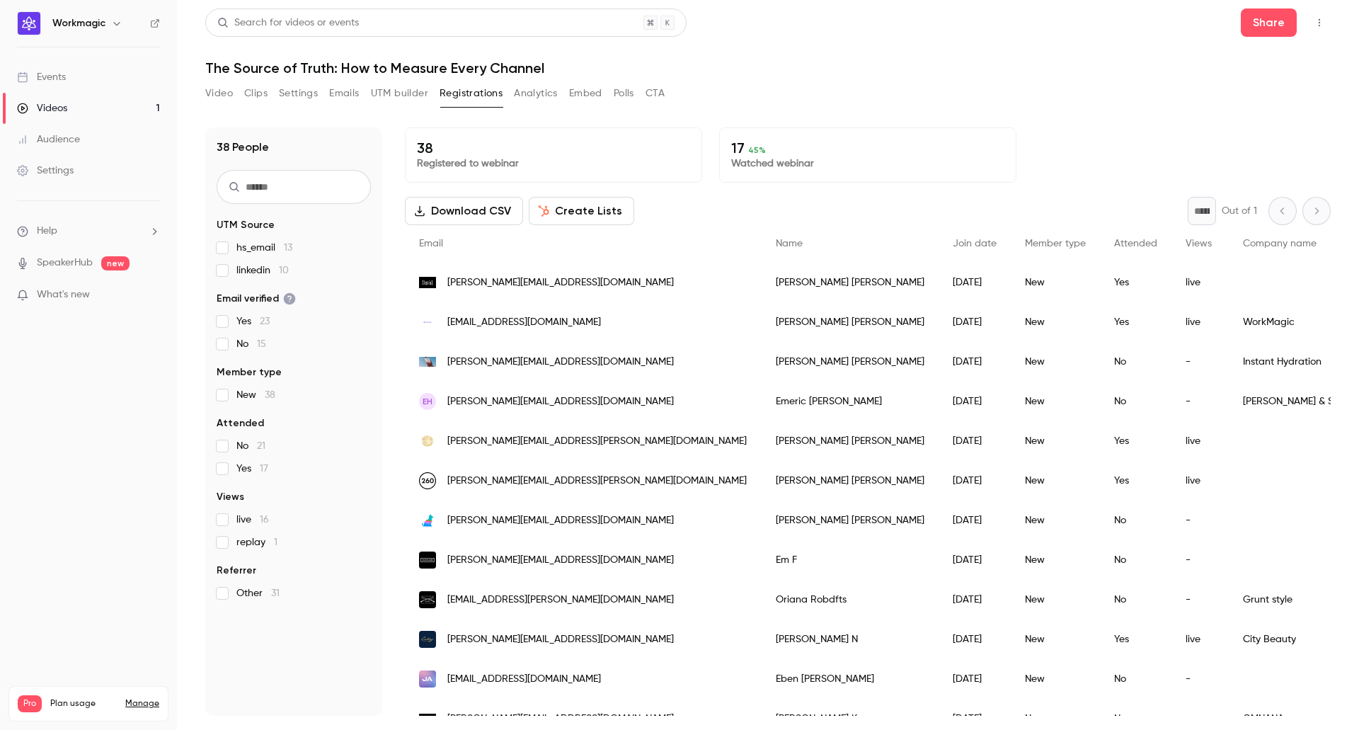
click at [790, 152] on p "17 45 %" at bounding box center [867, 147] width 273 height 17
click at [531, 156] on p "Registered to webinar" at bounding box center [553, 163] width 273 height 14
click at [226, 94] on button "Video" at bounding box center [219, 93] width 28 height 23
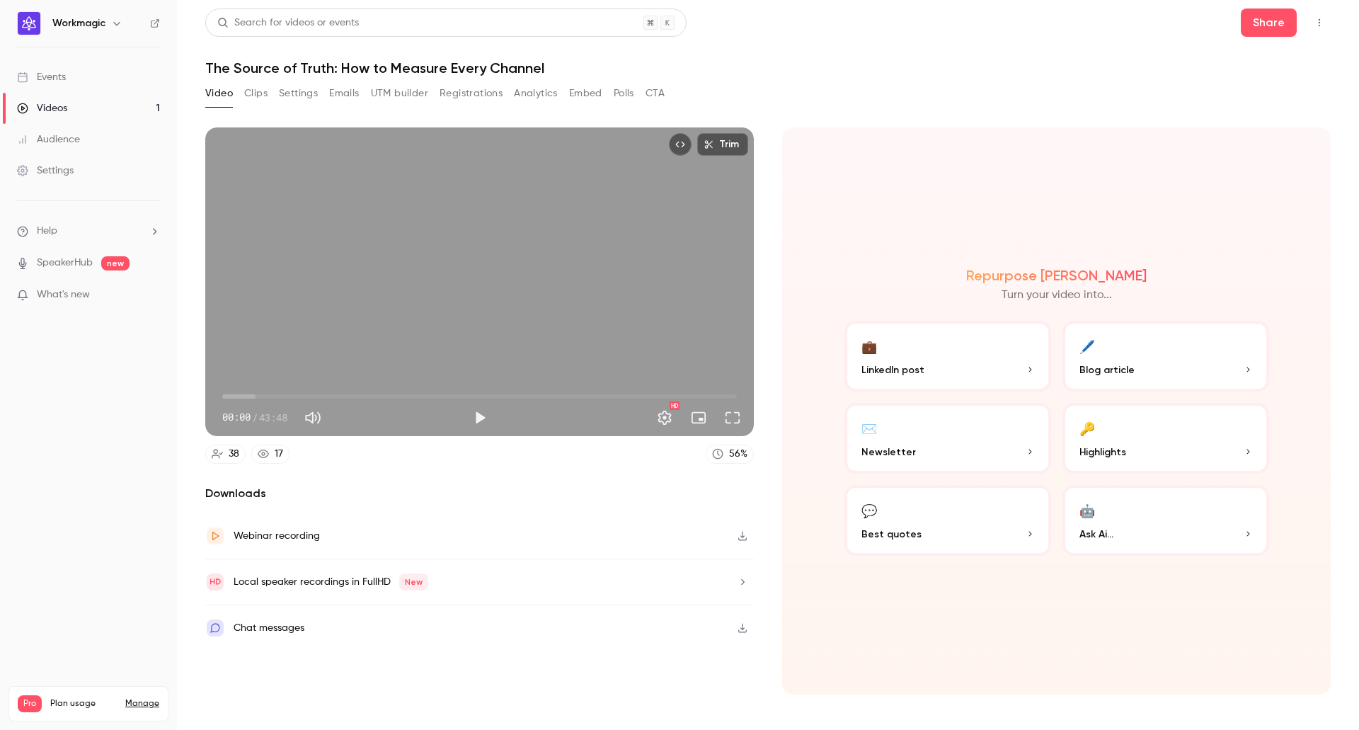
drag, startPoint x: 224, startPoint y: 396, endPoint x: 202, endPoint y: 396, distance: 21.2
click at [202, 396] on main "Search for videos or events Share The Source of Truth: How to Measure Every Cha…" at bounding box center [768, 365] width 1182 height 730
click at [478, 413] on button "Play" at bounding box center [480, 417] width 28 height 28
click at [478, 419] on button "Pause" at bounding box center [480, 417] width 28 height 28
drag, startPoint x: 224, startPoint y: 399, endPoint x: 191, endPoint y: 398, distance: 32.6
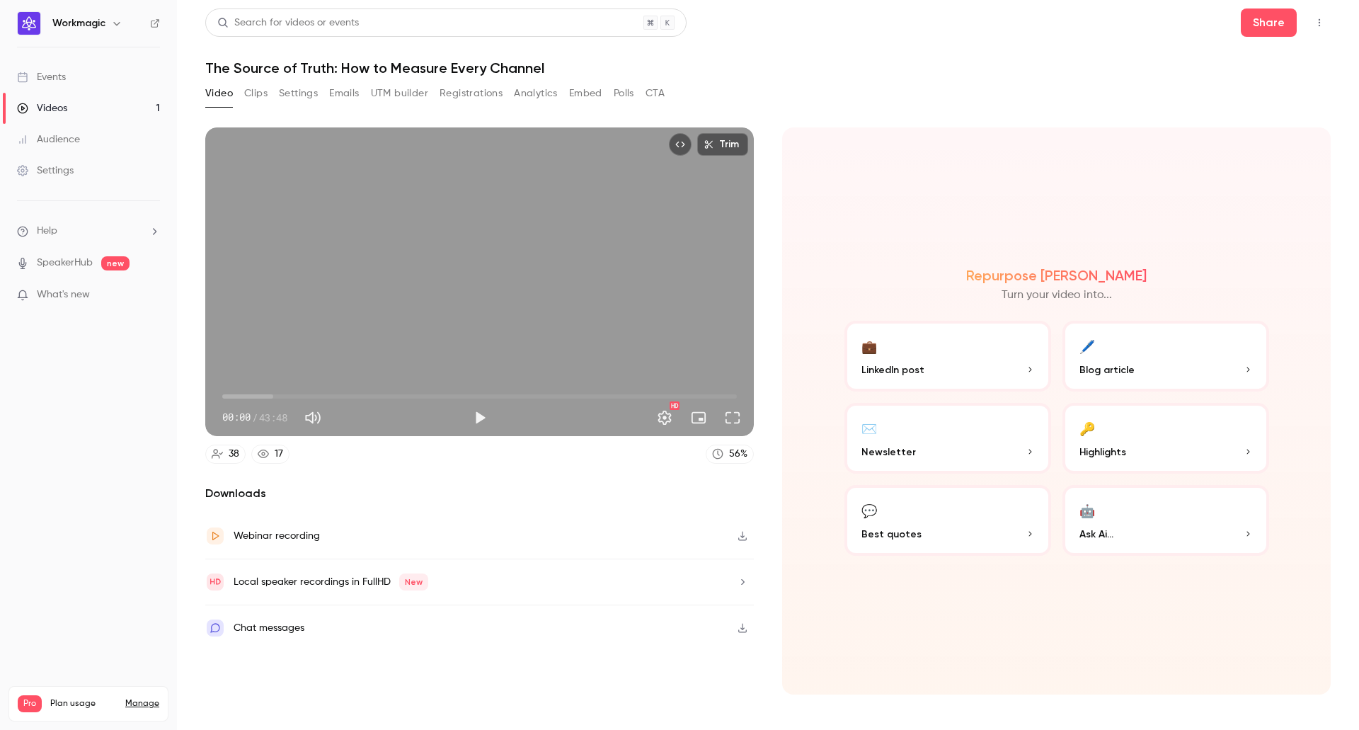
click at [191, 398] on main "Search for videos or events Share The Source of Truth: How to Measure Every Cha…" at bounding box center [768, 365] width 1182 height 730
click at [485, 419] on button "Play" at bounding box center [480, 417] width 28 height 28
click at [478, 419] on button "Pause" at bounding box center [480, 417] width 28 height 28
type input "*"
drag, startPoint x: 225, startPoint y: 397, endPoint x: 161, endPoint y: 408, distance: 65.3
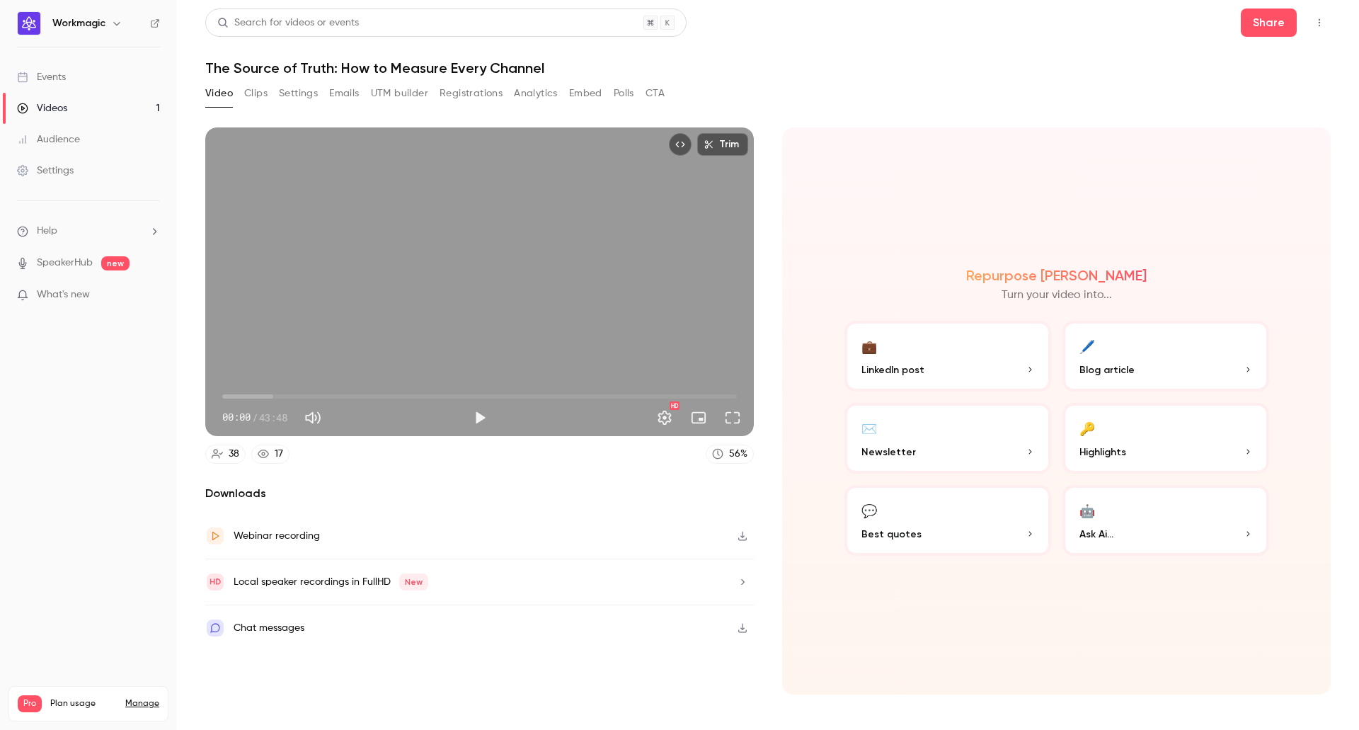
click at [184, 396] on main "Search for videos or events Share The Source of Truth: How to Measure Every Cha…" at bounding box center [768, 365] width 1182 height 730
click at [1274, 21] on button "Share" at bounding box center [1268, 22] width 56 height 28
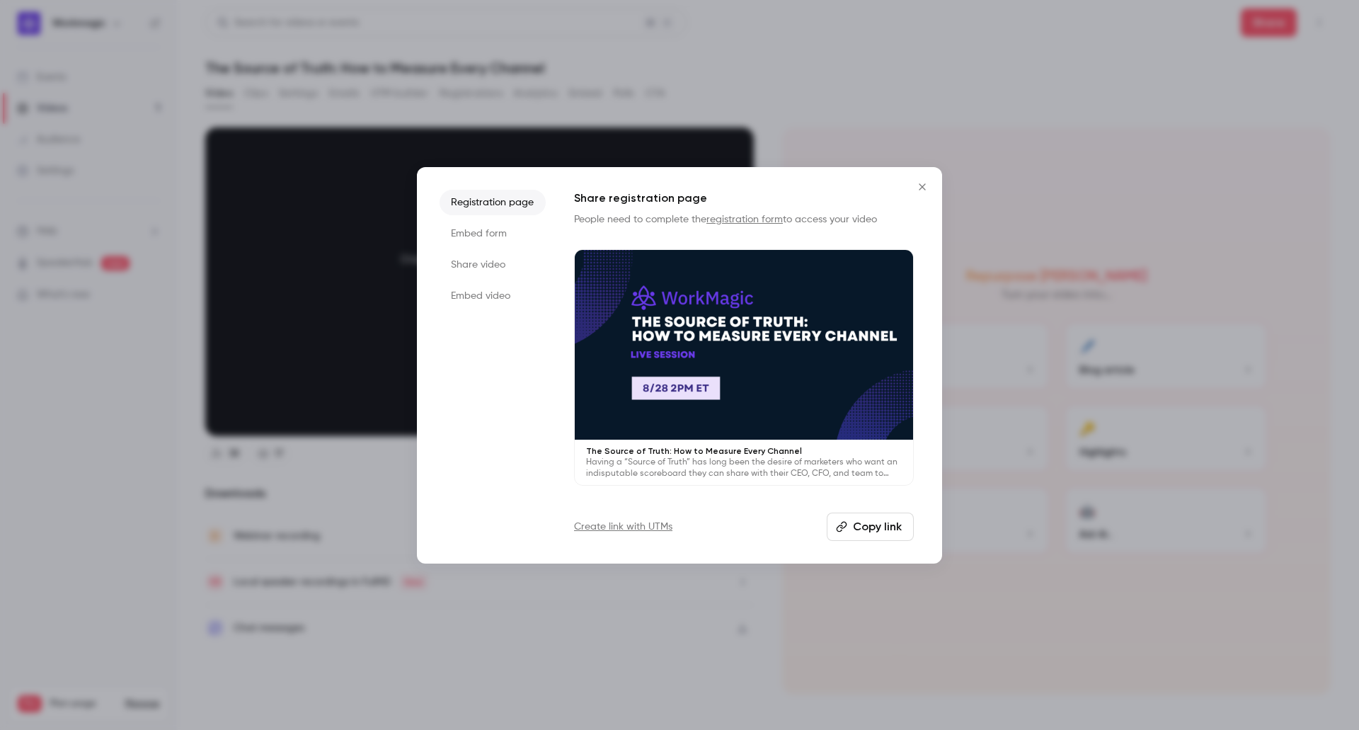
click at [489, 258] on li "Share video" at bounding box center [492, 264] width 106 height 25
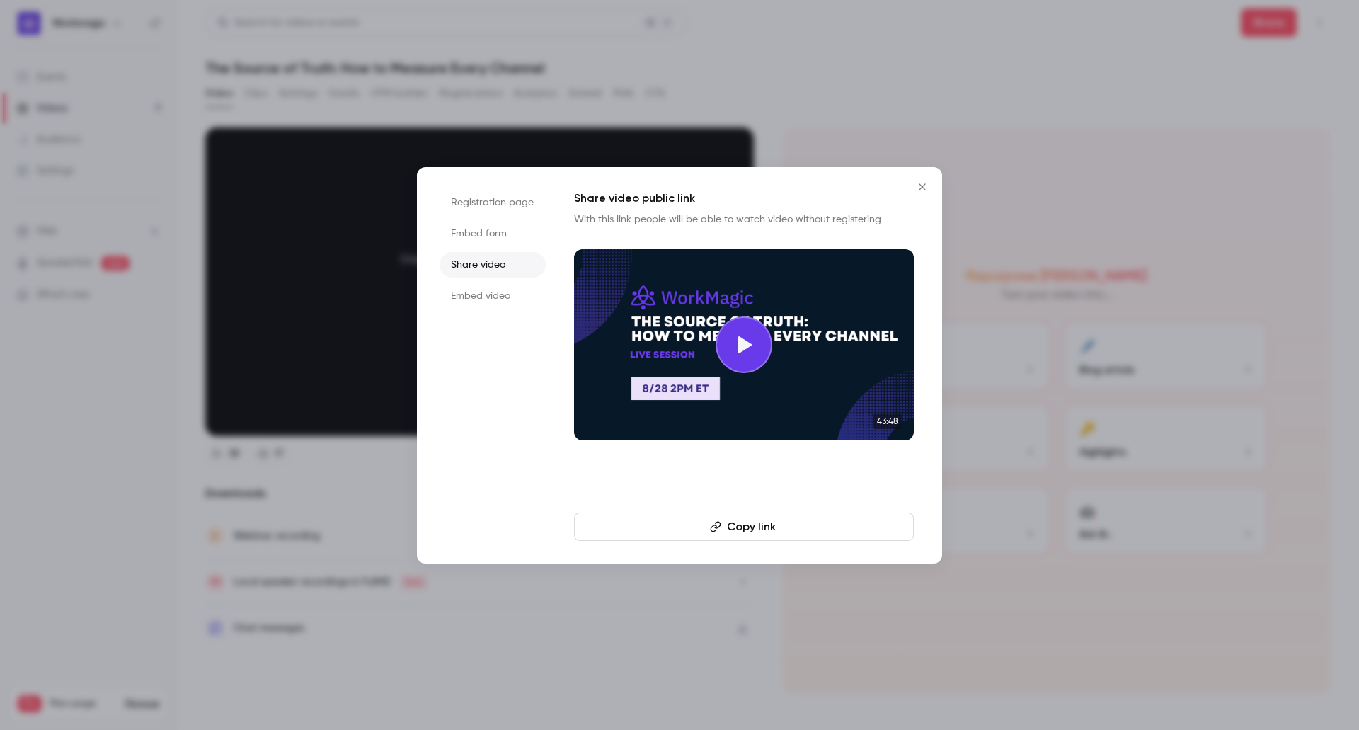
click at [759, 527] on button "Copy link" at bounding box center [744, 526] width 340 height 28
